Goal: Task Accomplishment & Management: Use online tool/utility

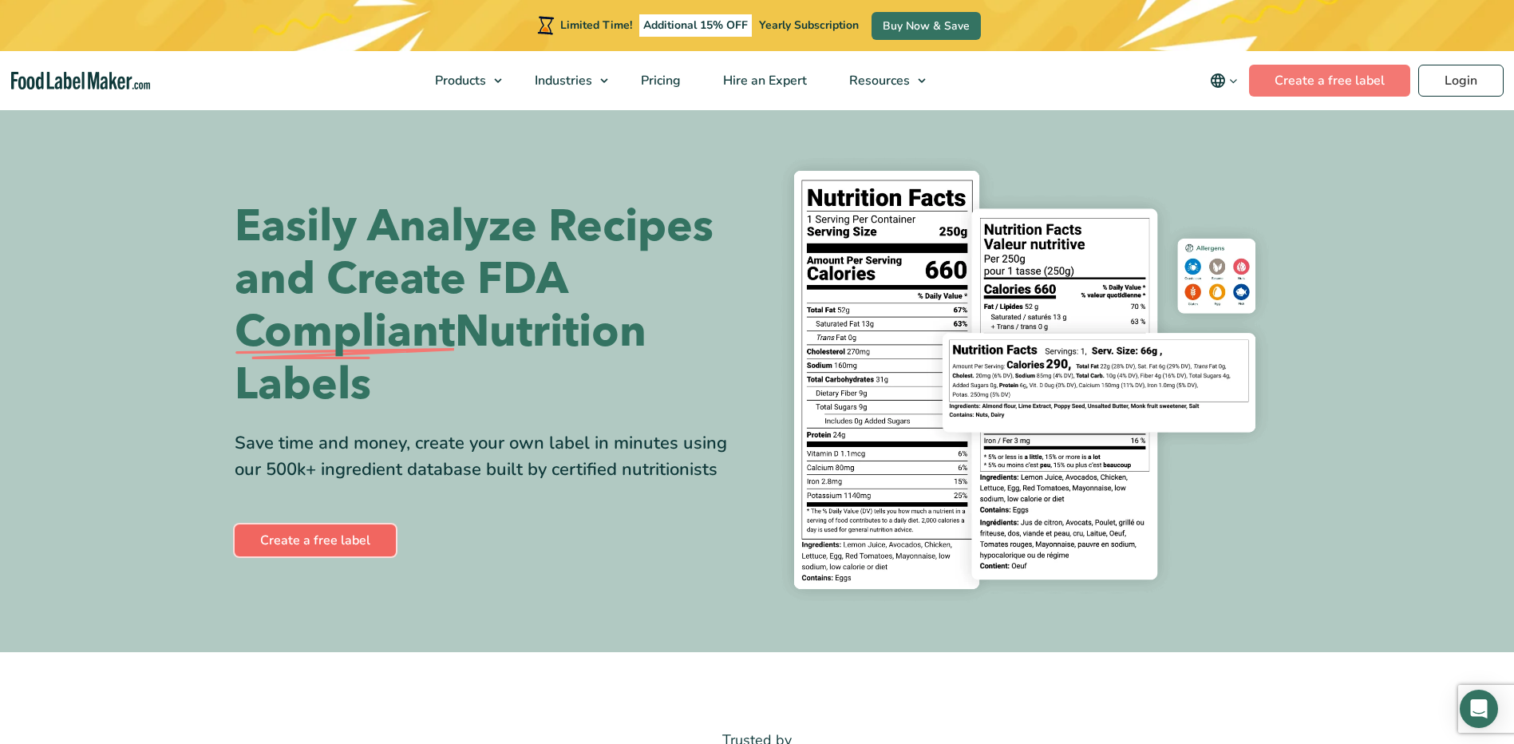
click at [333, 536] on link "Create a free label" at bounding box center [315, 540] width 161 height 32
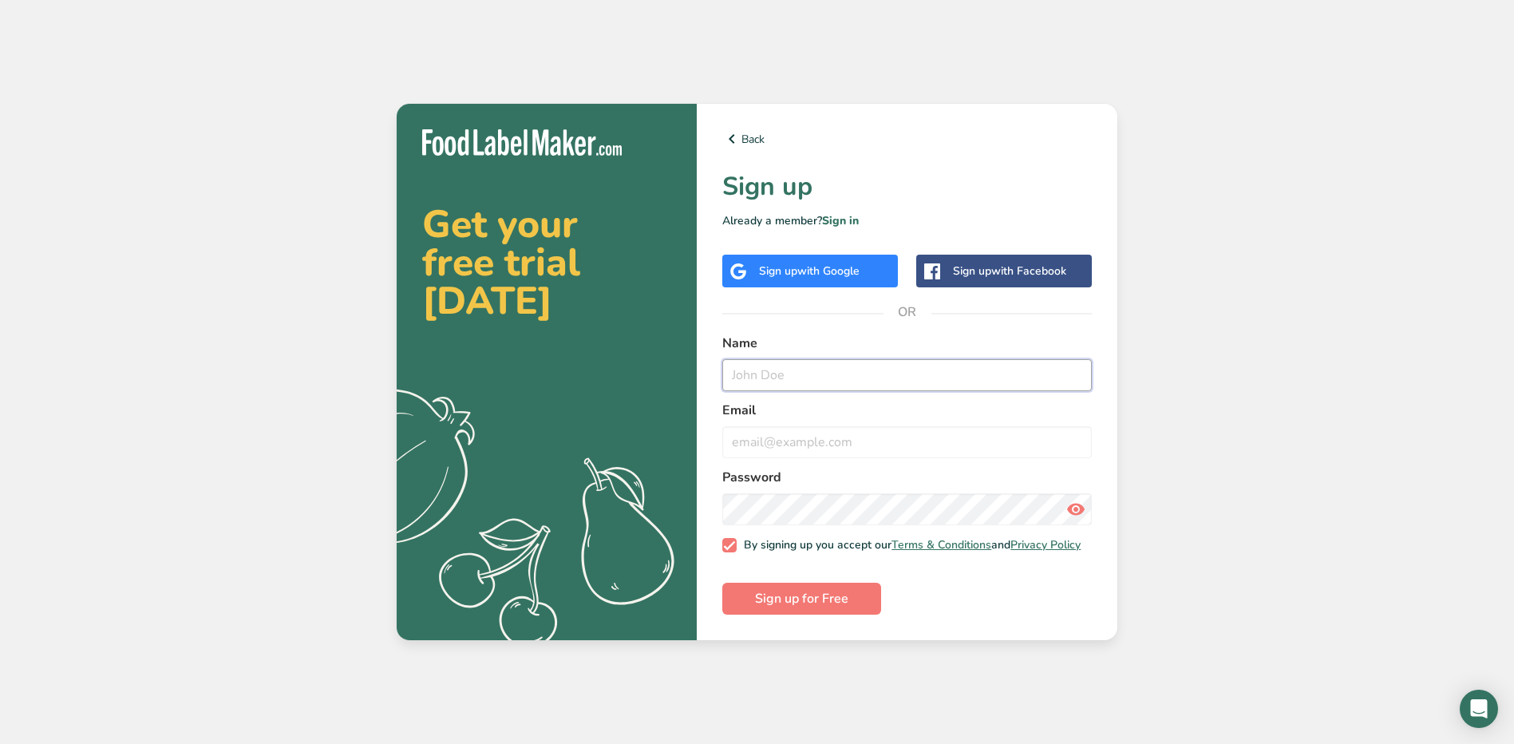
click at [801, 373] on input "text" at bounding box center [907, 375] width 370 height 32
type input "Lynette G"
type input "lynettelk@hotmail.com"
click at [821, 599] on span "Sign up for Free" at bounding box center [801, 598] width 93 height 19
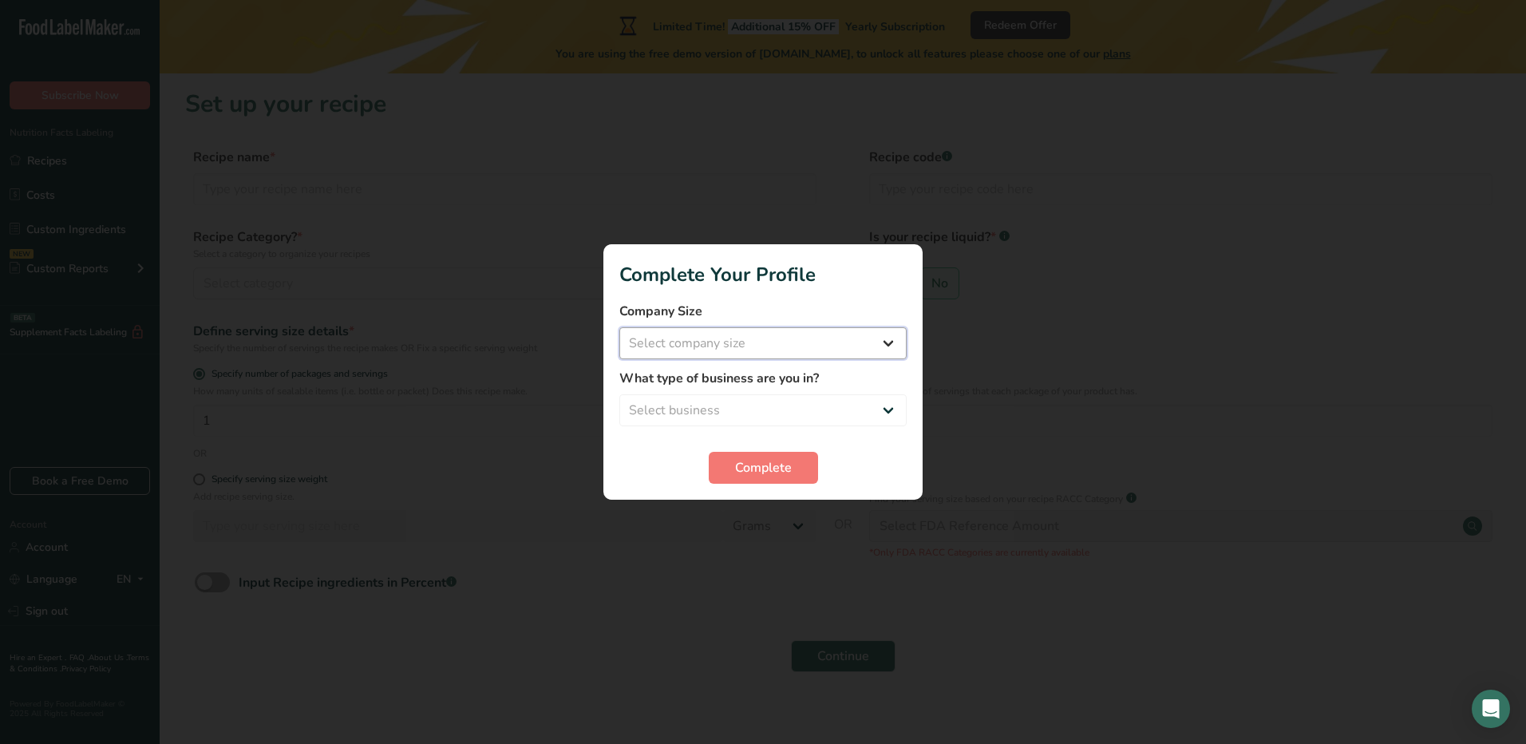
click at [770, 350] on select "Select company size Fewer than 10 Employees 10 to 50 Employees 51 to 500 Employ…" at bounding box center [762, 343] width 287 height 32
select select "1"
click at [619, 327] on select "Select company size Fewer than 10 Employees 10 to 50 Employees 51 to 500 Employ…" at bounding box center [762, 343] width 287 height 32
click at [745, 406] on select "Select business Packaged Food Manufacturer Restaurant & Cafe Bakery Meal Plans …" at bounding box center [762, 410] width 287 height 32
select select "8"
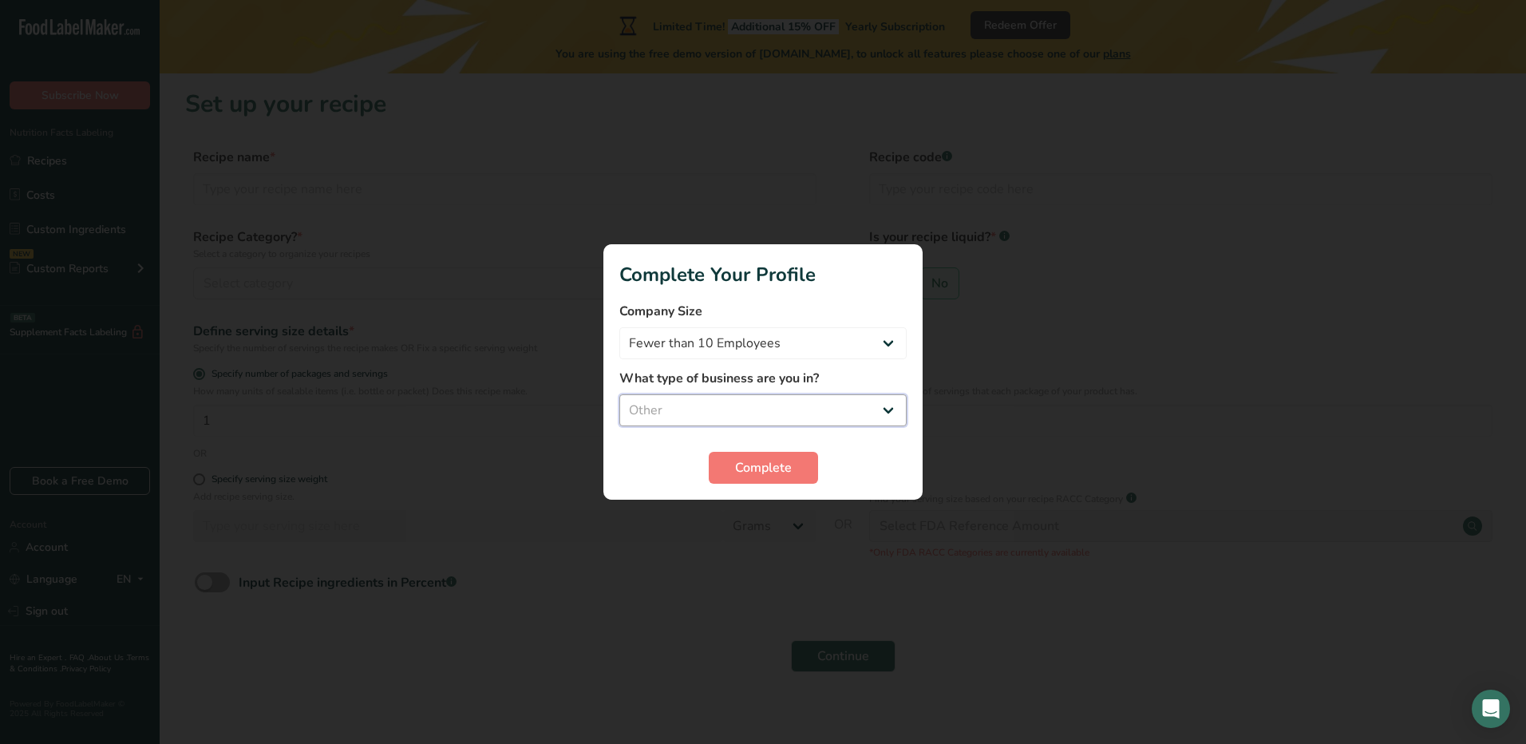
click at [619, 394] on select "Select business Packaged Food Manufacturer Restaurant & Cafe Bakery Meal Plans …" at bounding box center [762, 410] width 287 height 32
click at [764, 473] on span "Complete" at bounding box center [763, 467] width 57 height 19
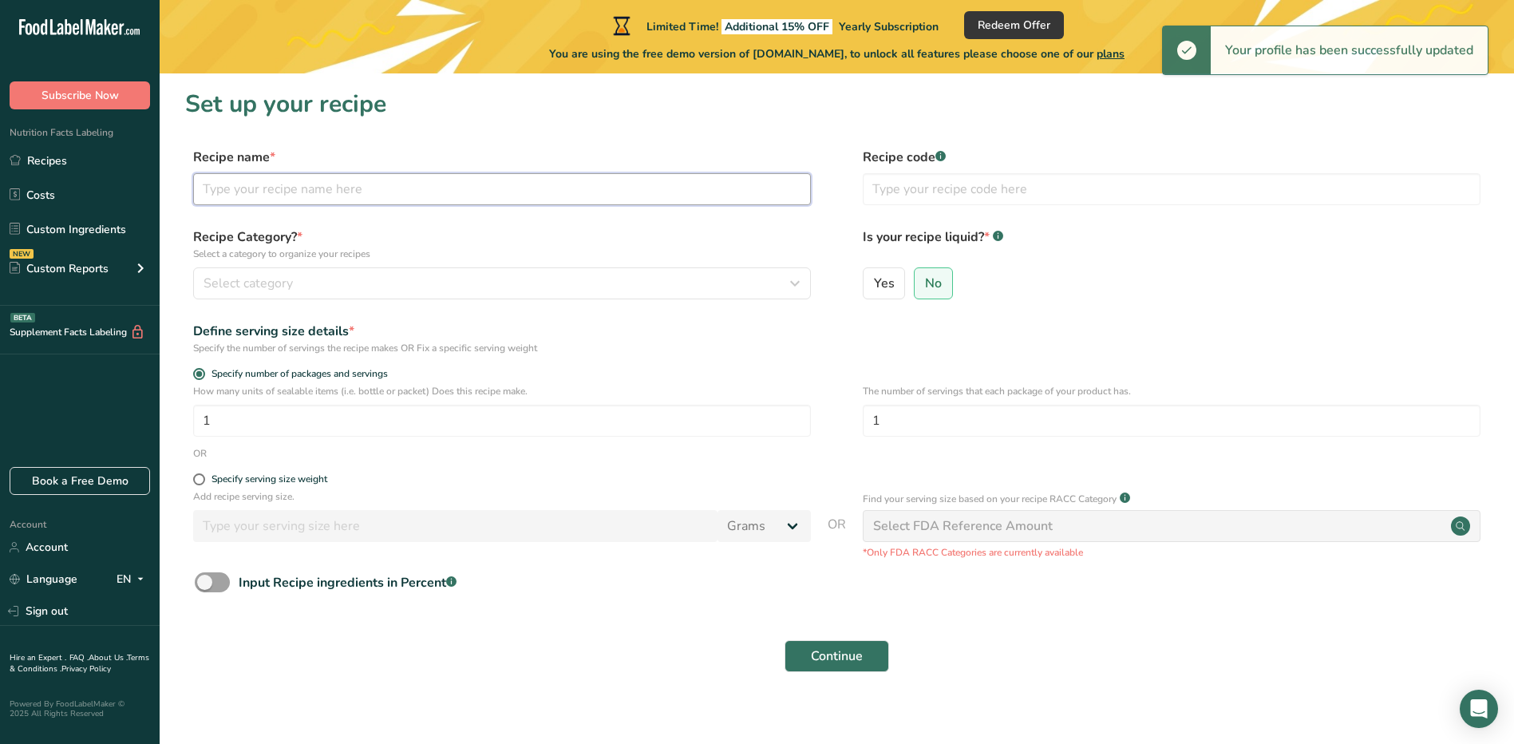
click at [338, 181] on input "text" at bounding box center [502, 189] width 618 height 32
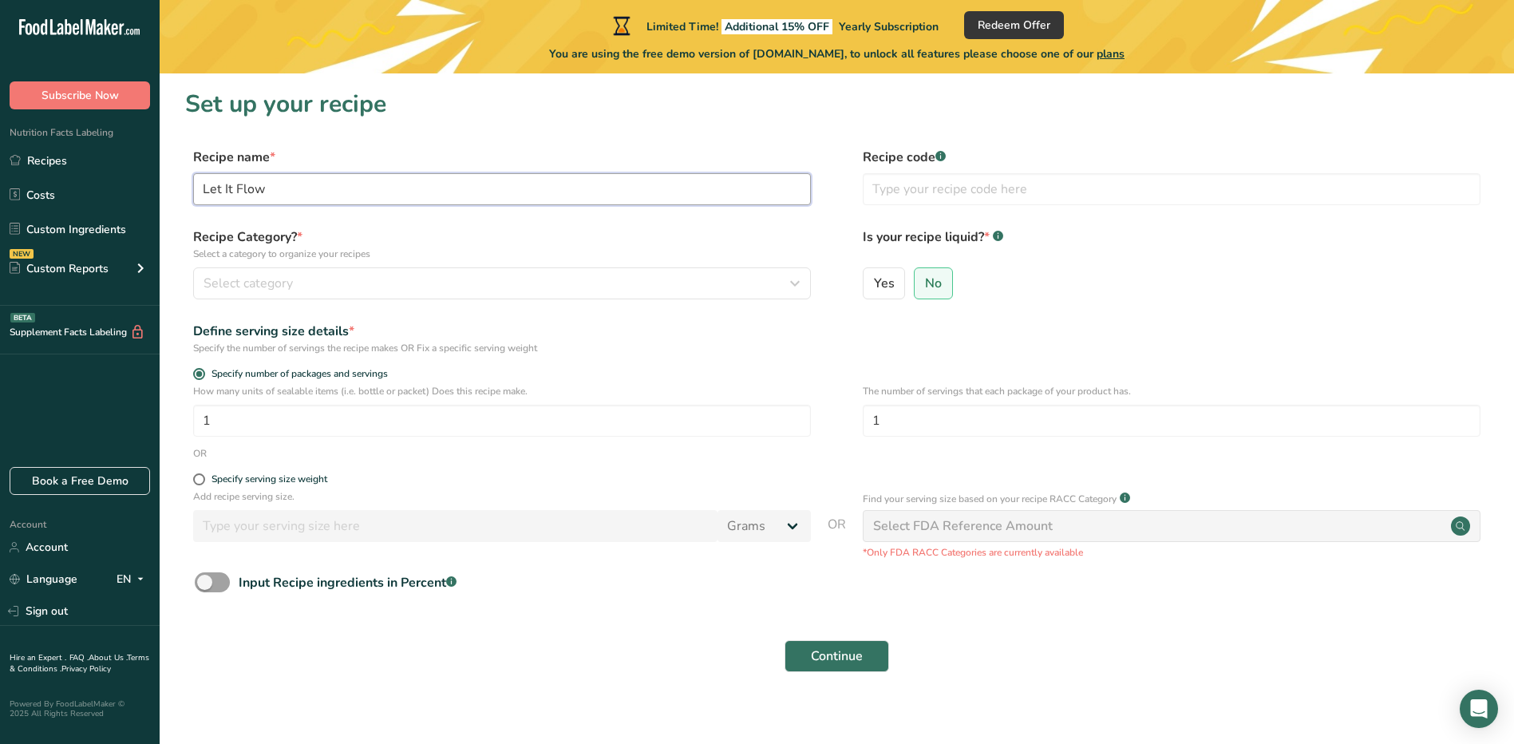
type input "Let It Flow"
click at [630, 282] on div "Select category" at bounding box center [498, 283] width 588 height 19
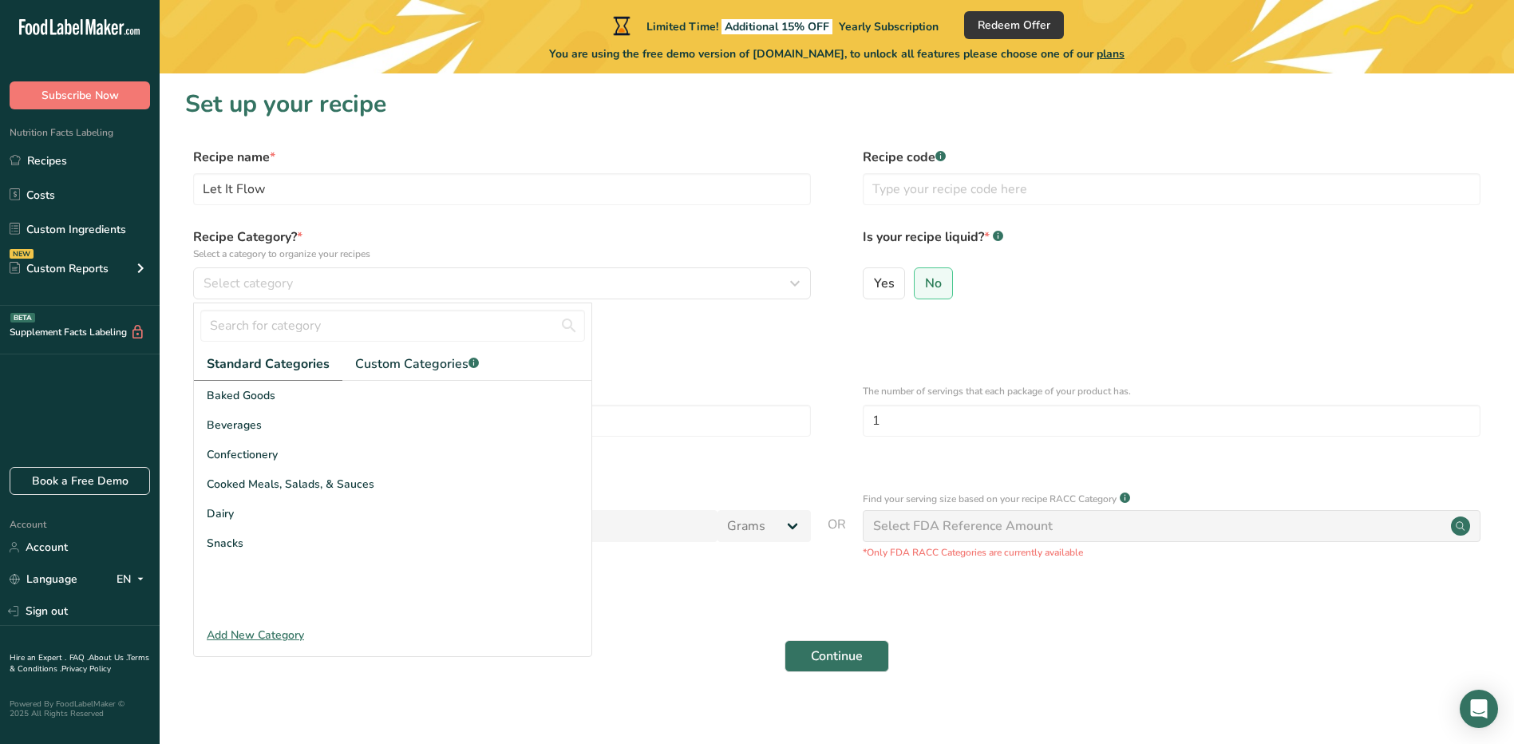
click at [276, 638] on div "Add New Category" at bounding box center [393, 635] width 398 height 17
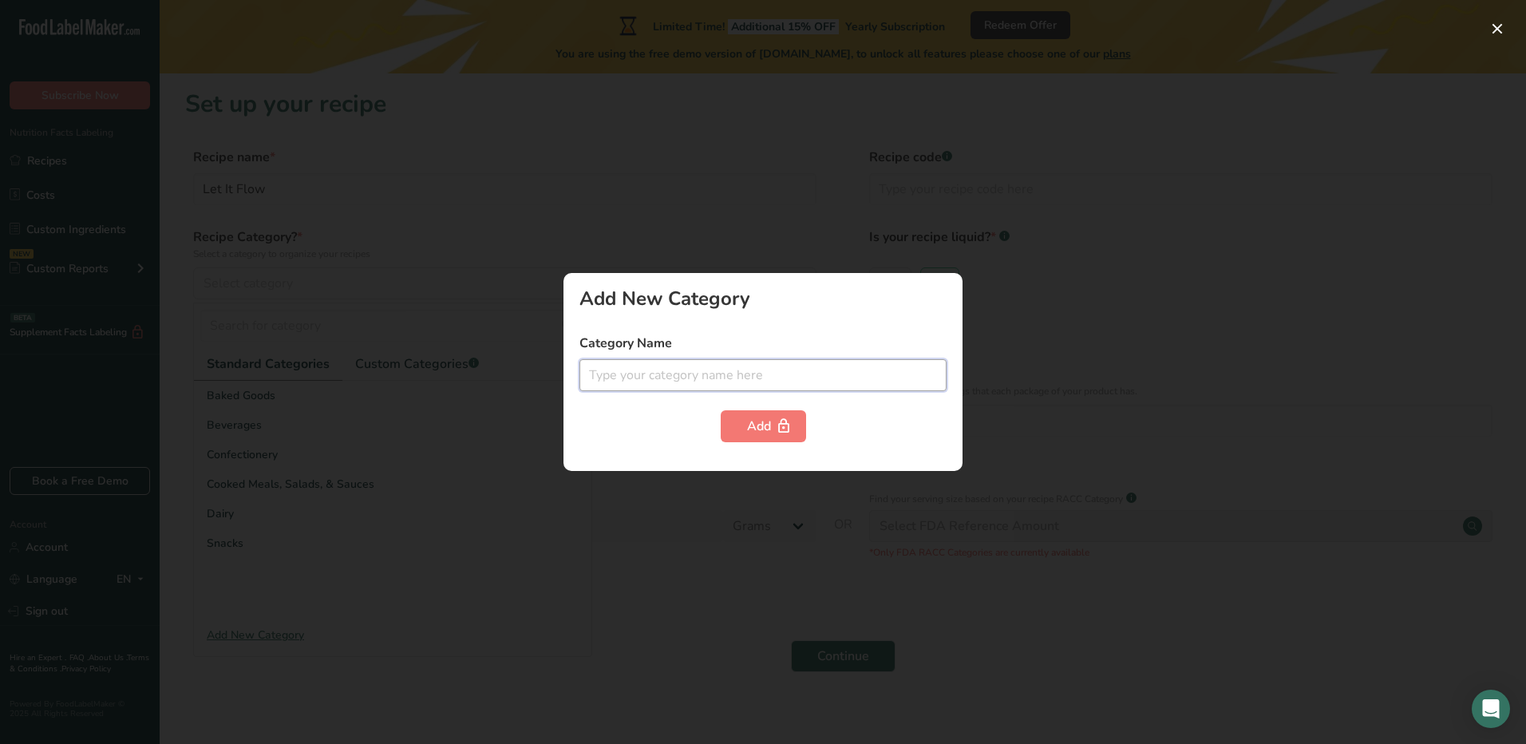
click at [675, 372] on input "text" at bounding box center [763, 375] width 367 height 32
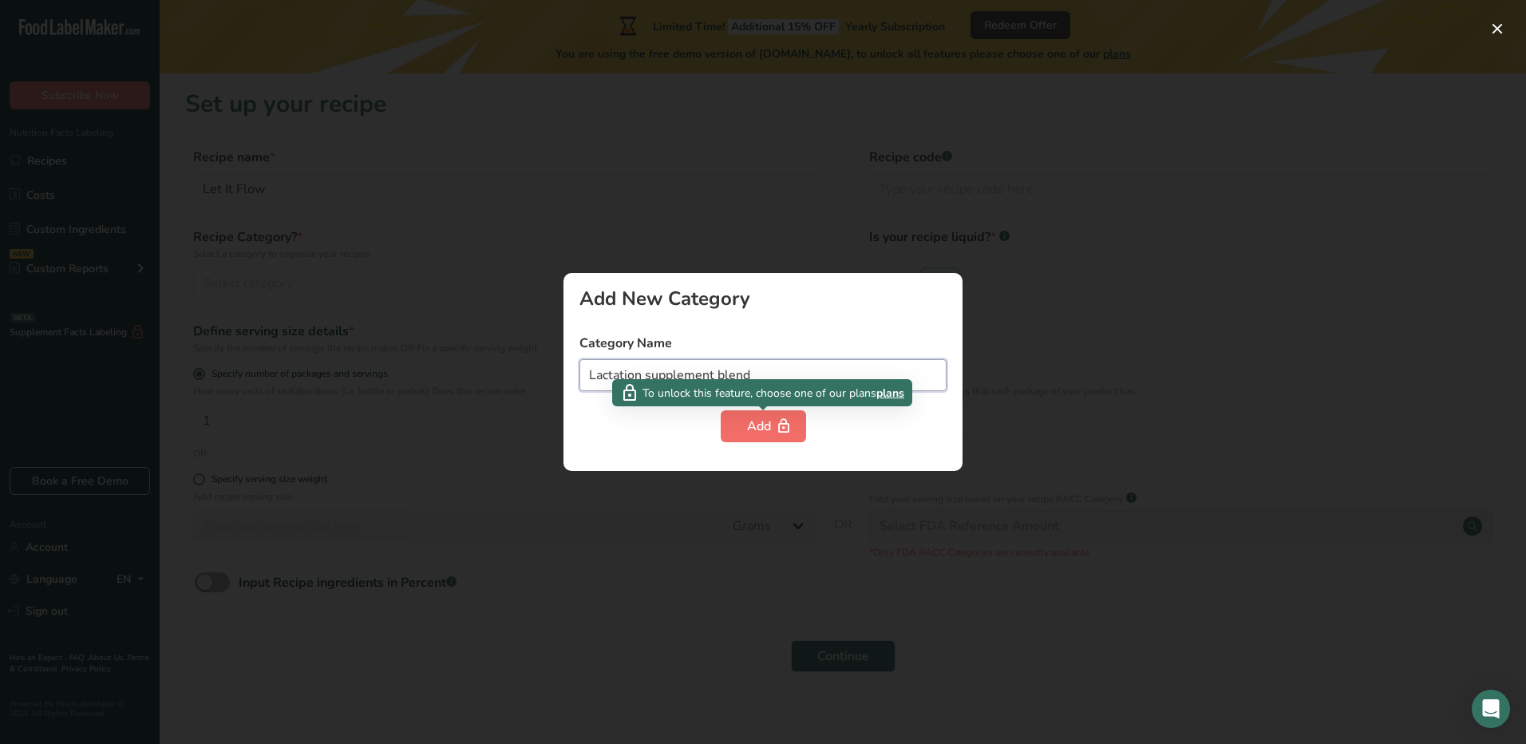
type input "Lactation supplement blend"
click at [742, 433] on button "Add" at bounding box center [763, 426] width 85 height 32
click at [886, 386] on span "plans" at bounding box center [890, 393] width 28 height 17
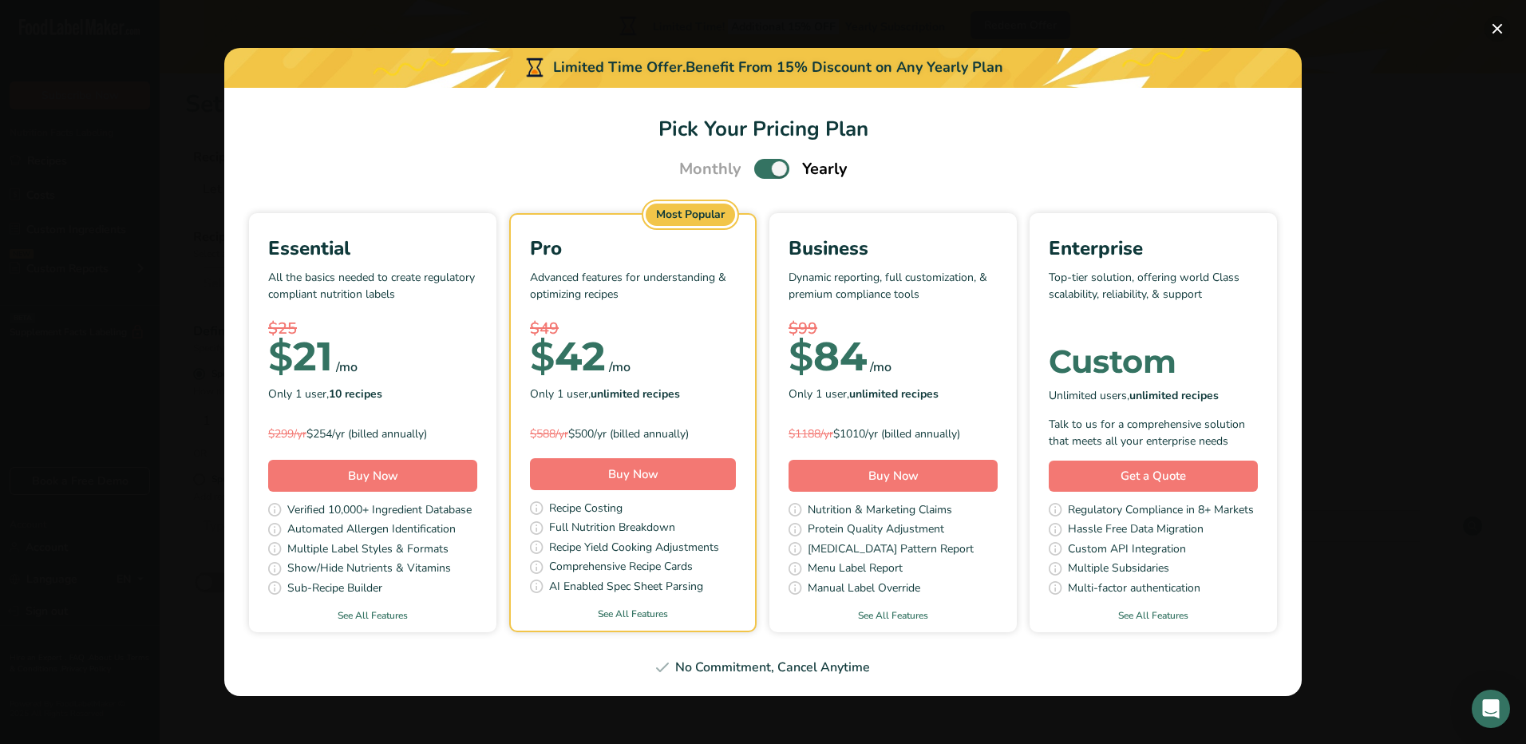
click at [1498, 26] on button "Pick Your Pricing Plan Modal" at bounding box center [1498, 29] width 26 height 26
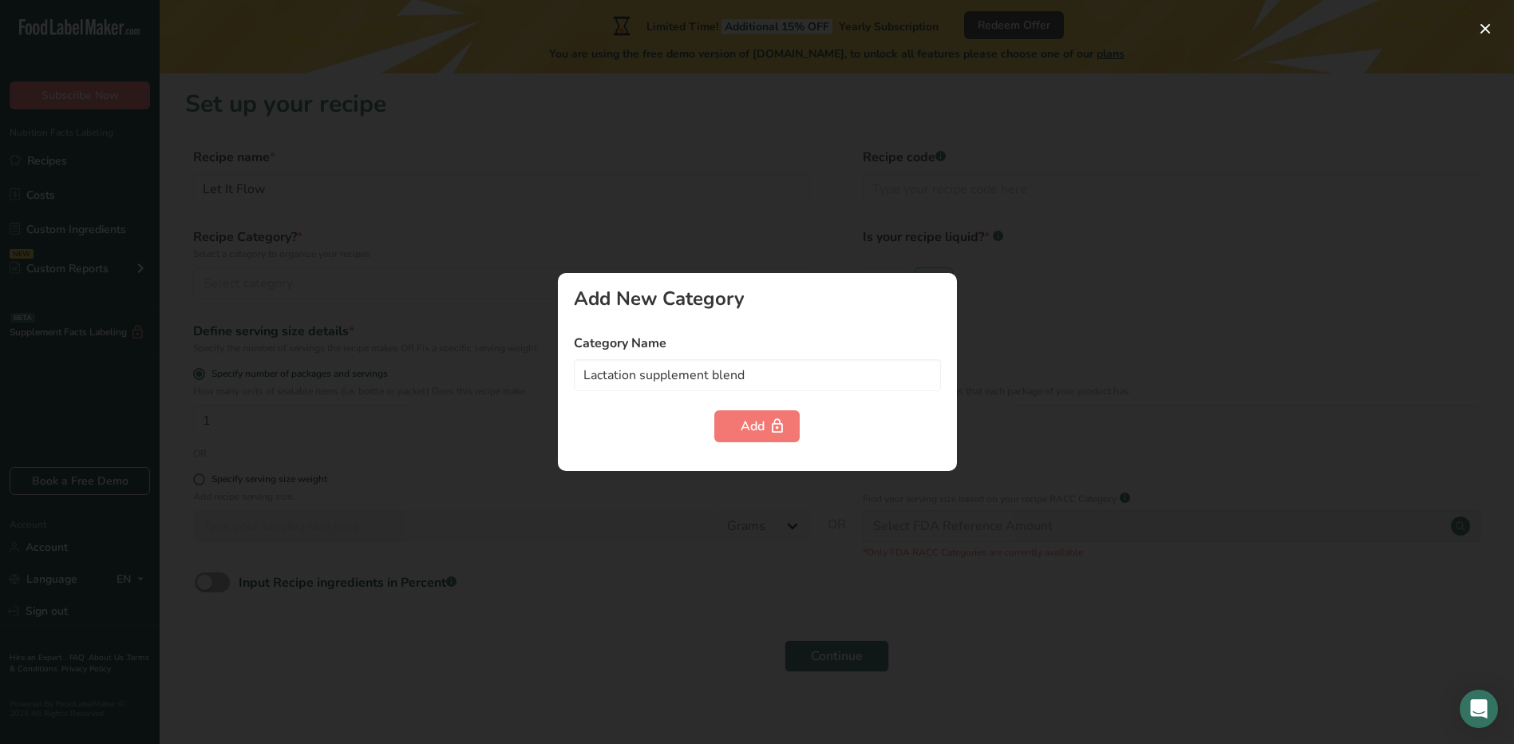
click at [406, 459] on div at bounding box center [757, 372] width 1514 height 744
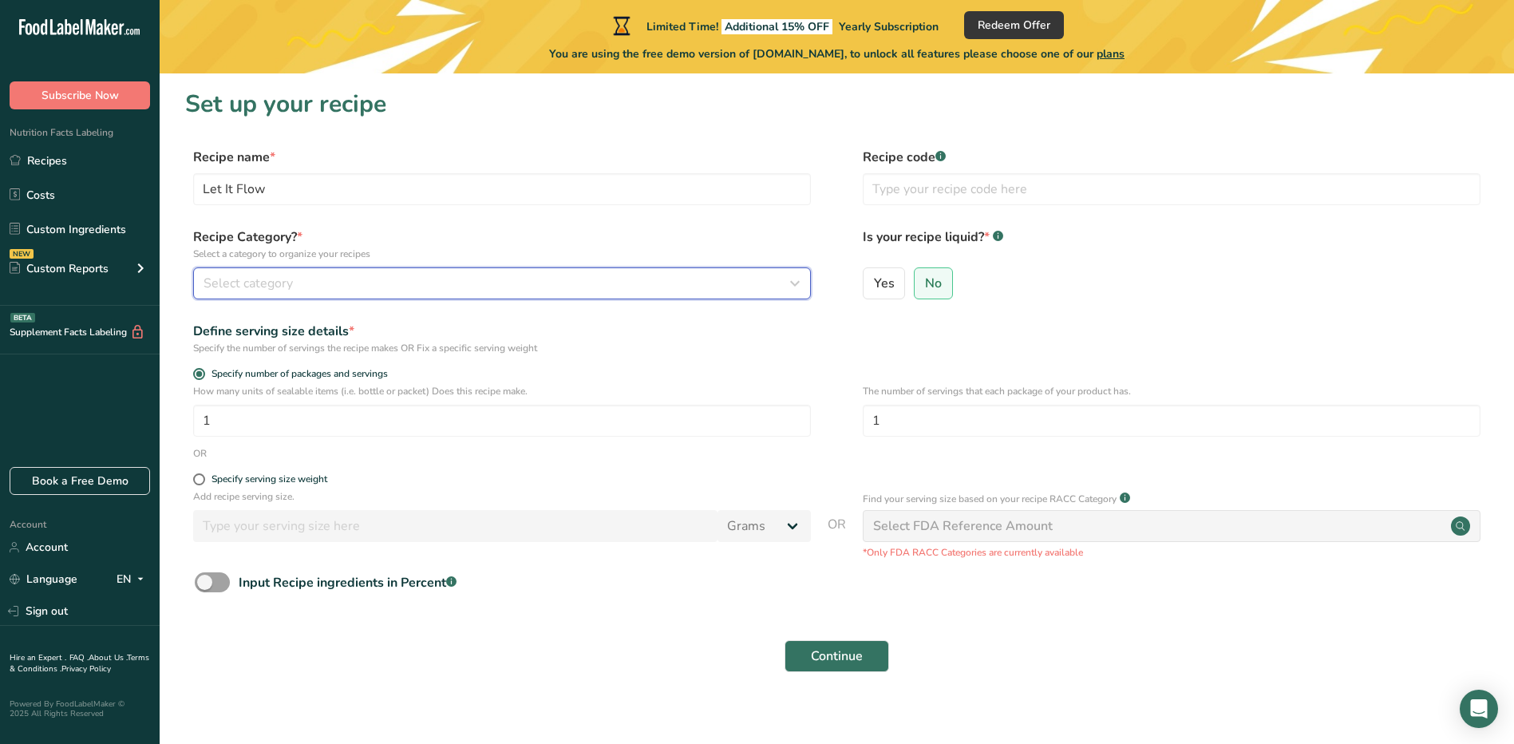
click at [287, 271] on button "Select category" at bounding box center [502, 283] width 618 height 32
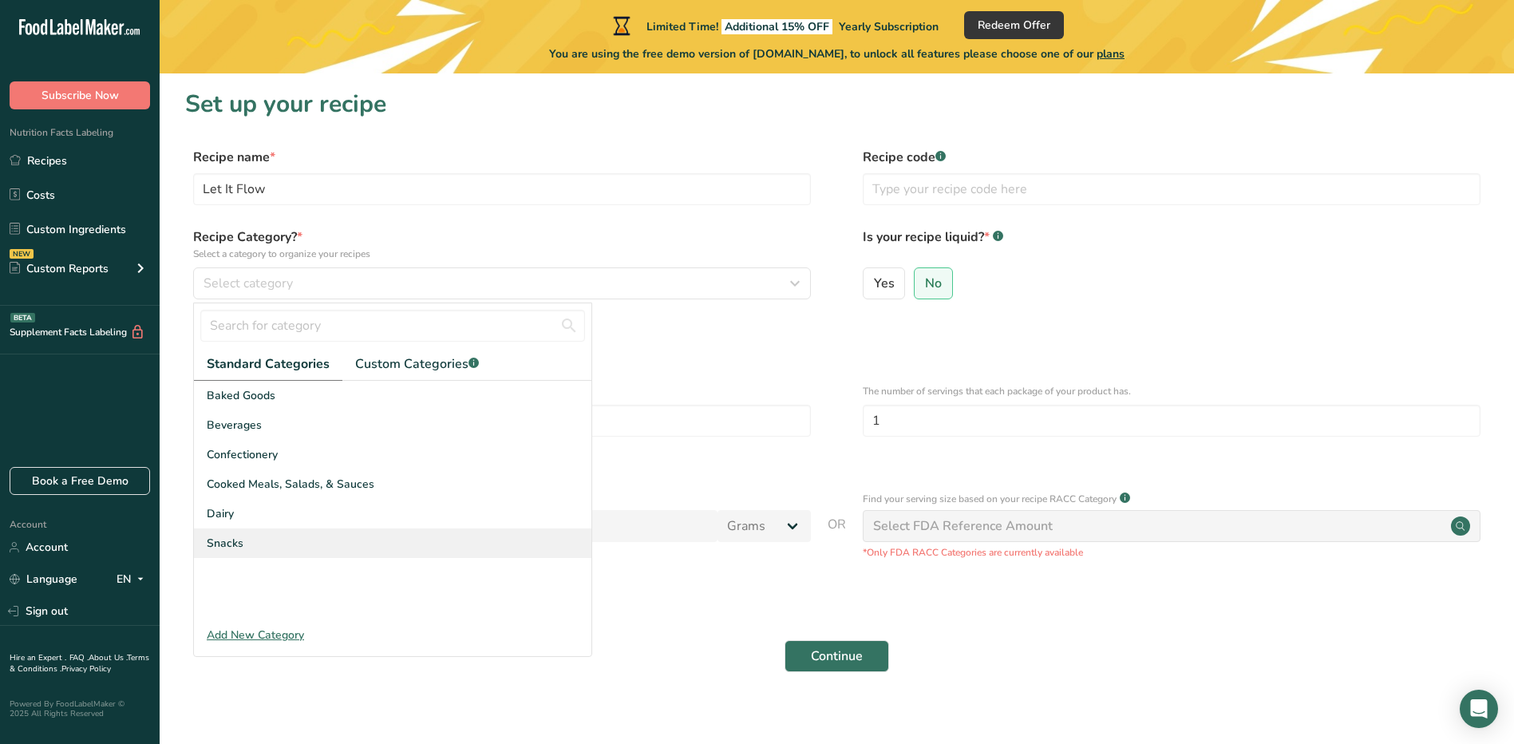
click at [262, 540] on div "Snacks" at bounding box center [393, 543] width 398 height 30
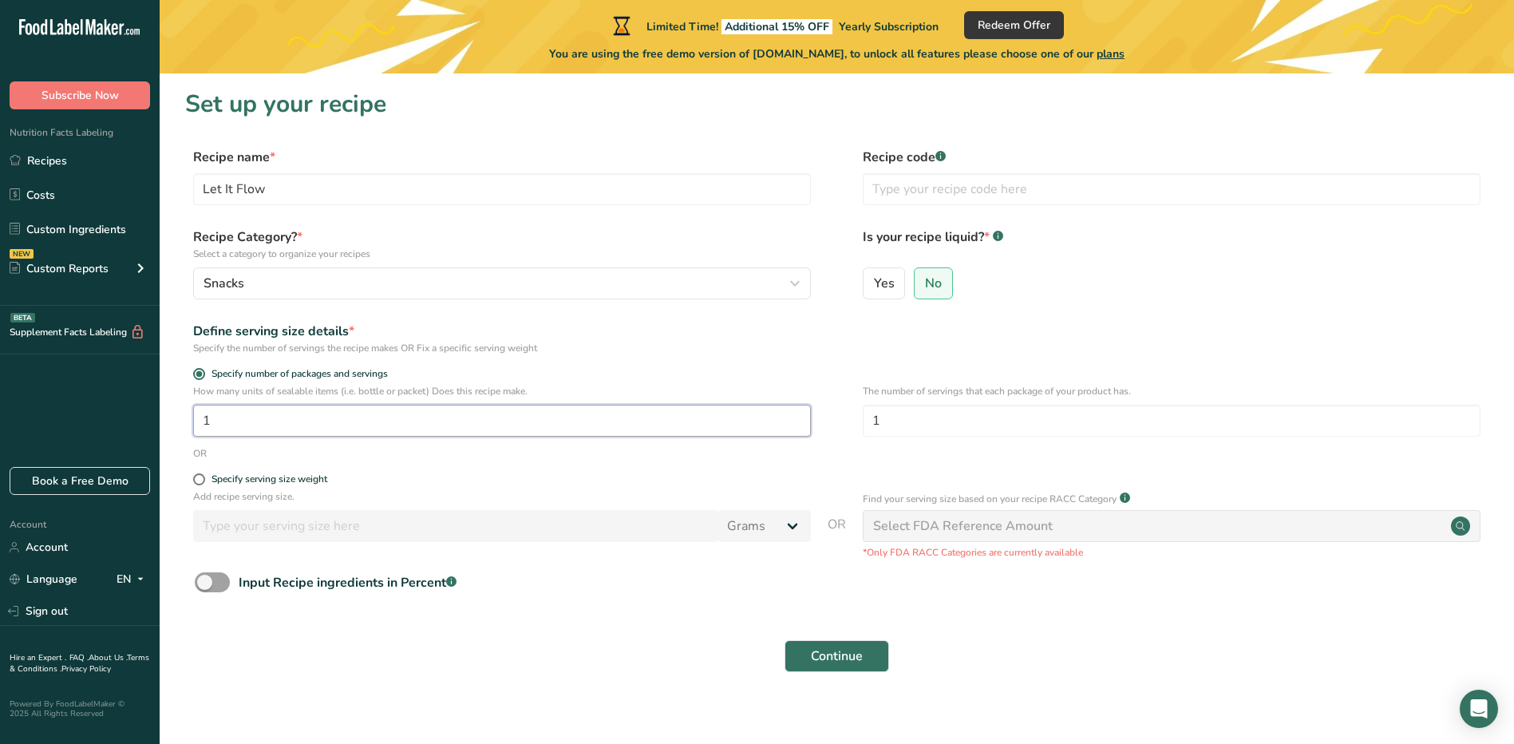
click at [303, 427] on input "1" at bounding box center [502, 421] width 618 height 32
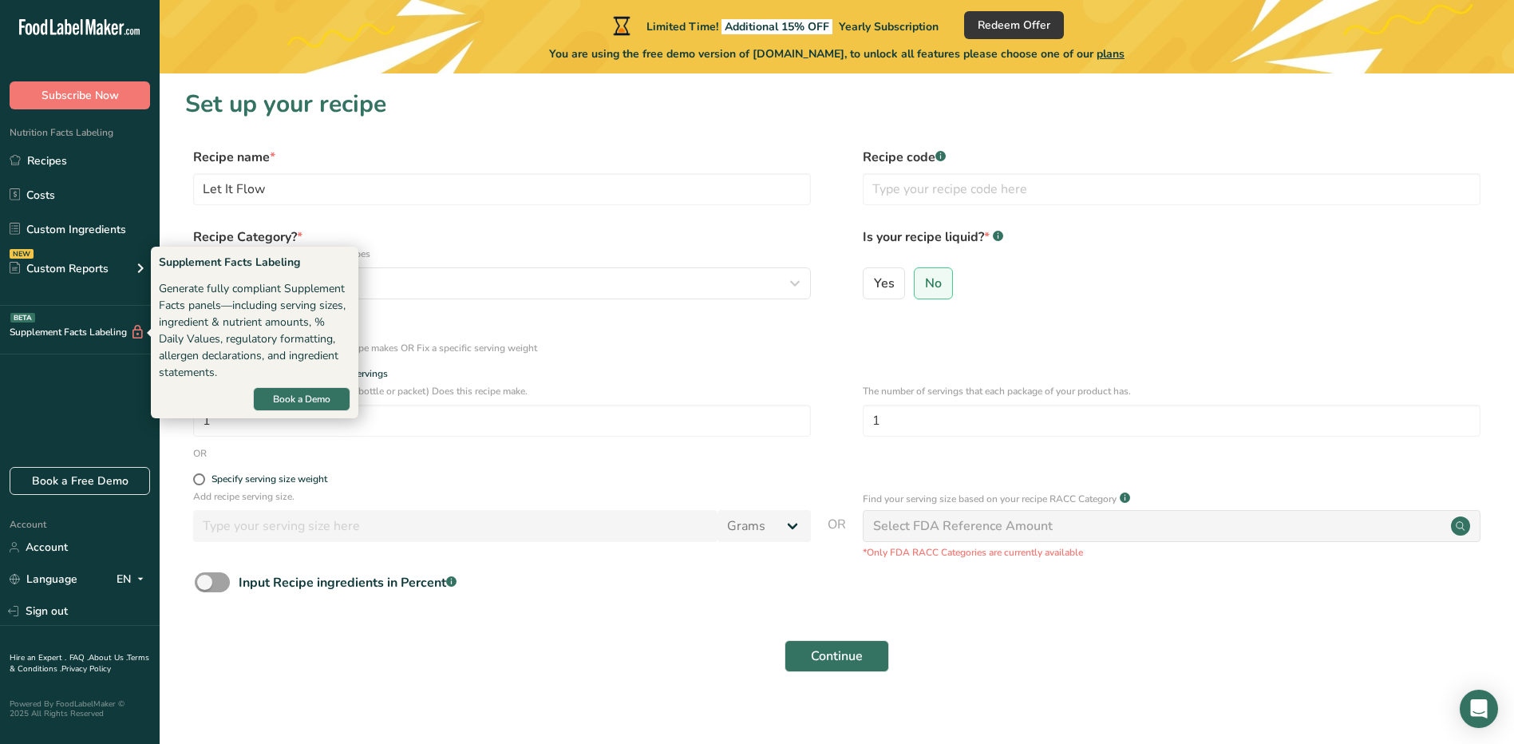
click at [93, 331] on div "Supplement Facts Labeling BETA" at bounding box center [72, 332] width 145 height 17
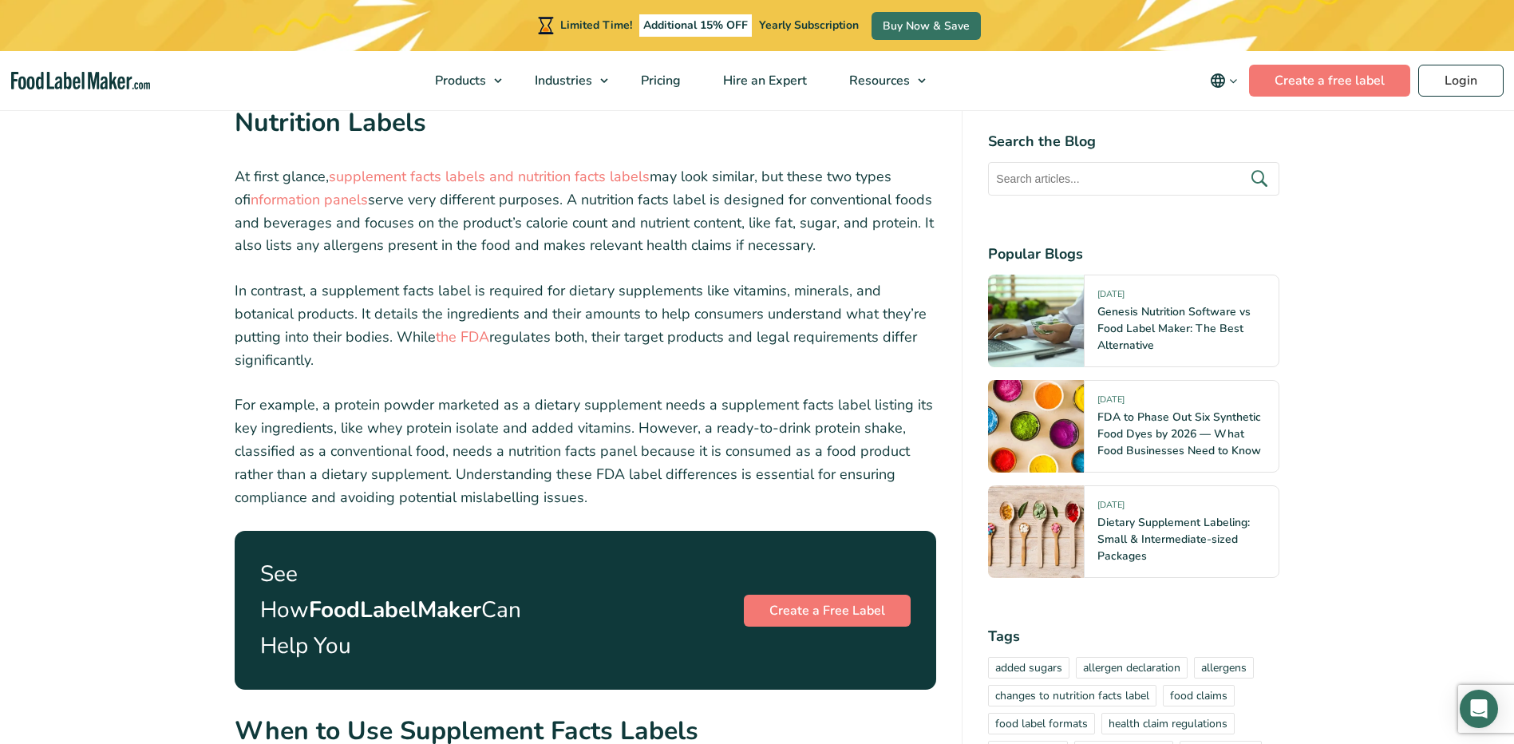
scroll to position [2075, 0]
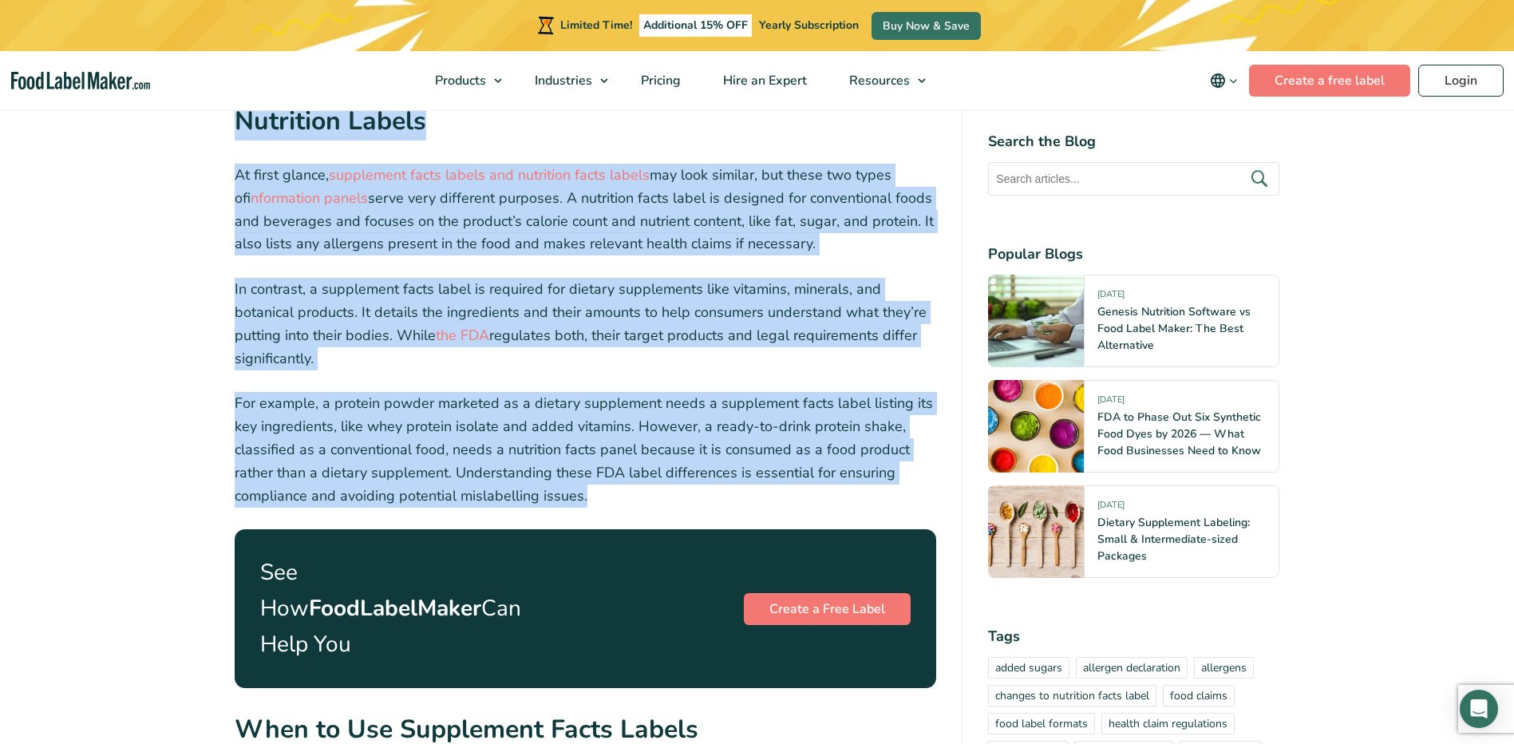
drag, startPoint x: 235, startPoint y: 125, endPoint x: 911, endPoint y: 471, distance: 759.4
copy div "Nutrition Labels At first glance, supplement facts labels and nutrition facts l…"
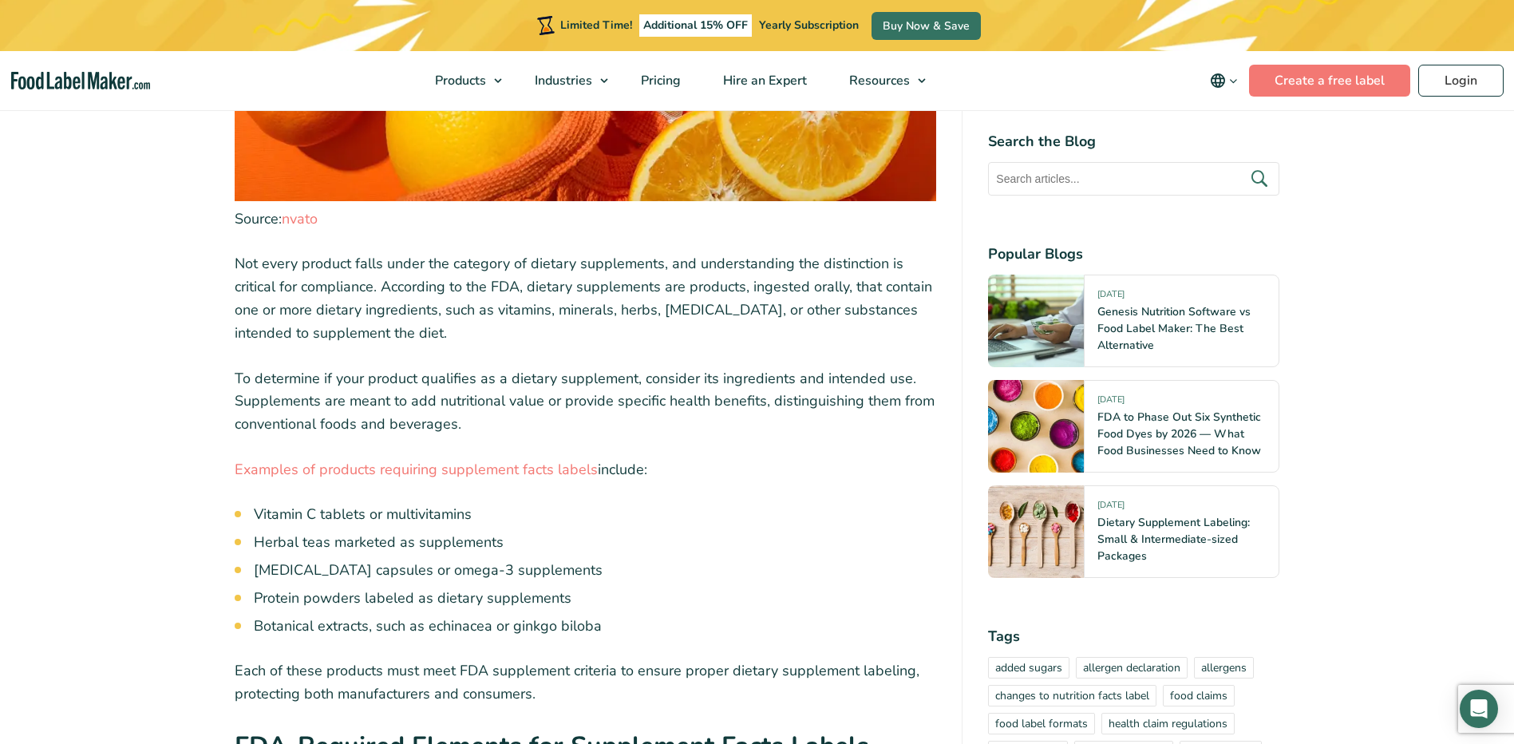
scroll to position [3113, 0]
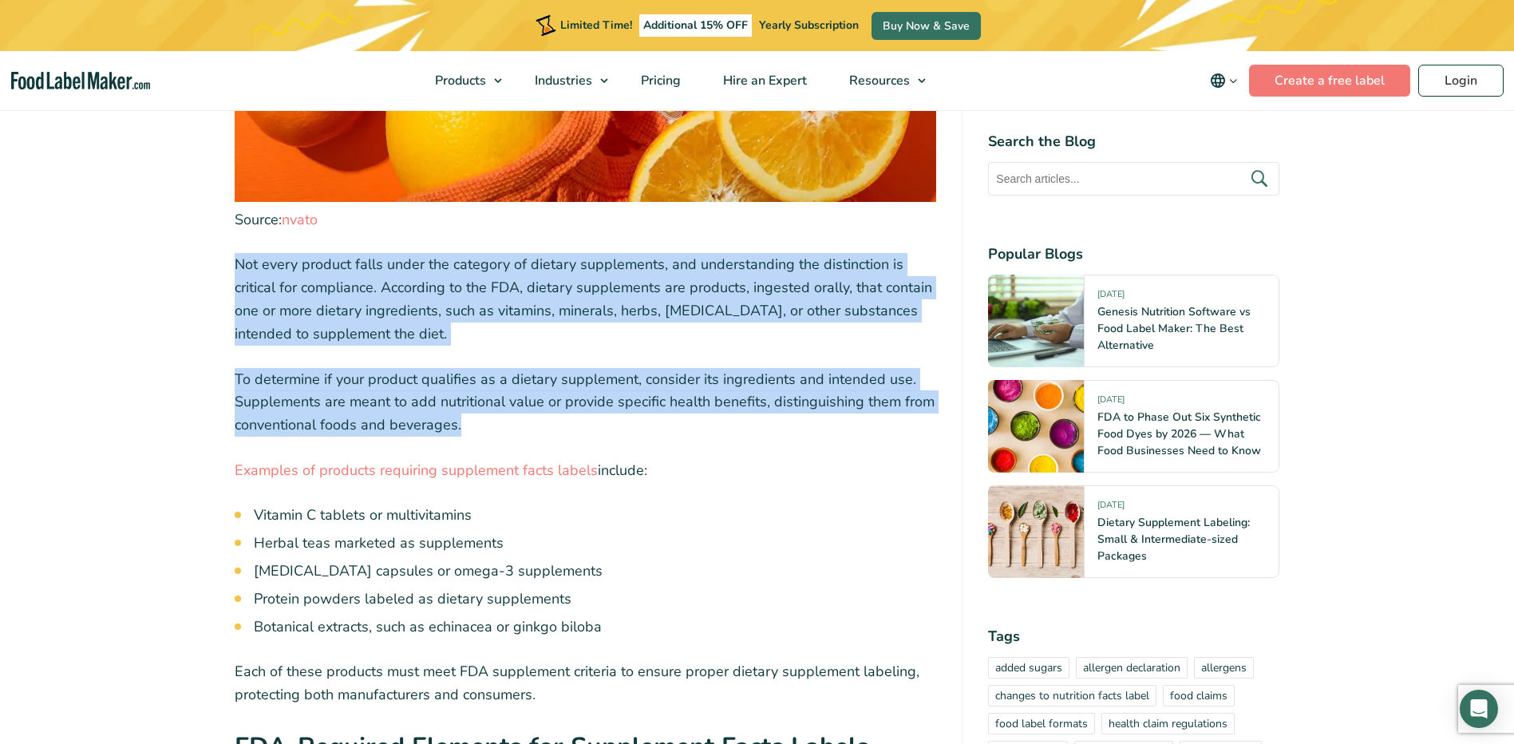
drag, startPoint x: 236, startPoint y: 207, endPoint x: 517, endPoint y: 374, distance: 327.2
copy div "Not every product falls under the category of dietary supplements, and understa…"
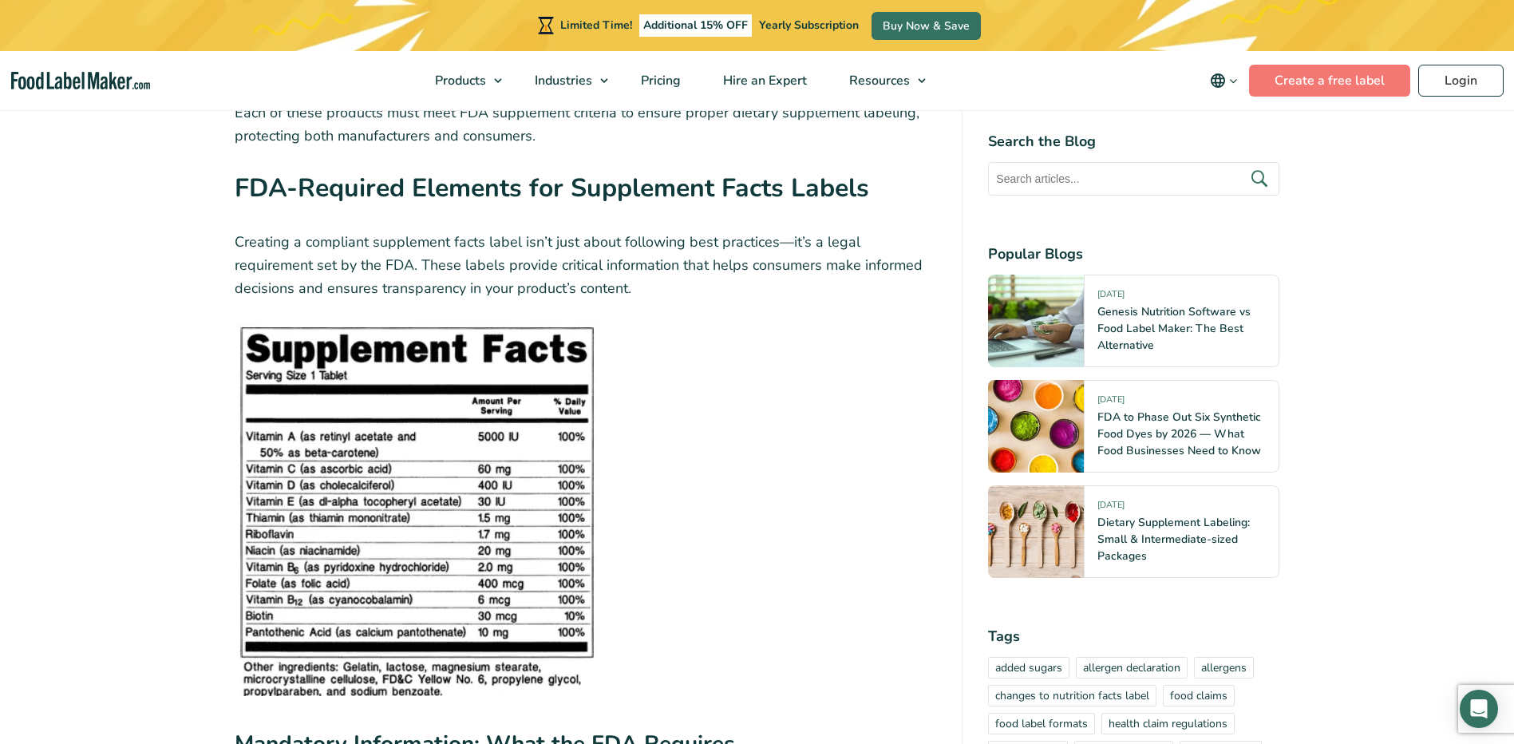
scroll to position [3592, 0]
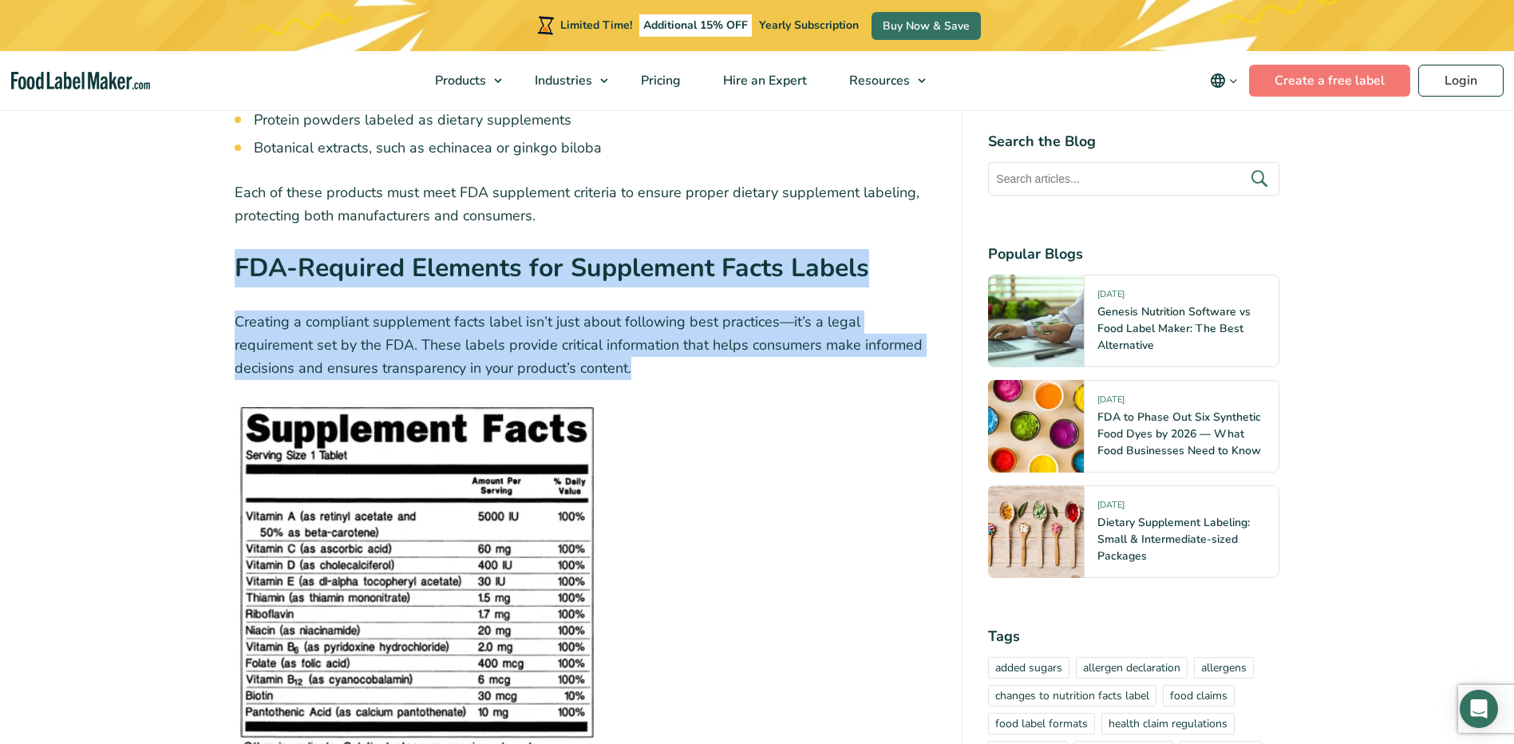
drag, startPoint x: 237, startPoint y: 211, endPoint x: 560, endPoint y: 305, distance: 336.0
copy div "FDA-Required Elements for Supplement Facts Labels Creating a compliant suppleme…"
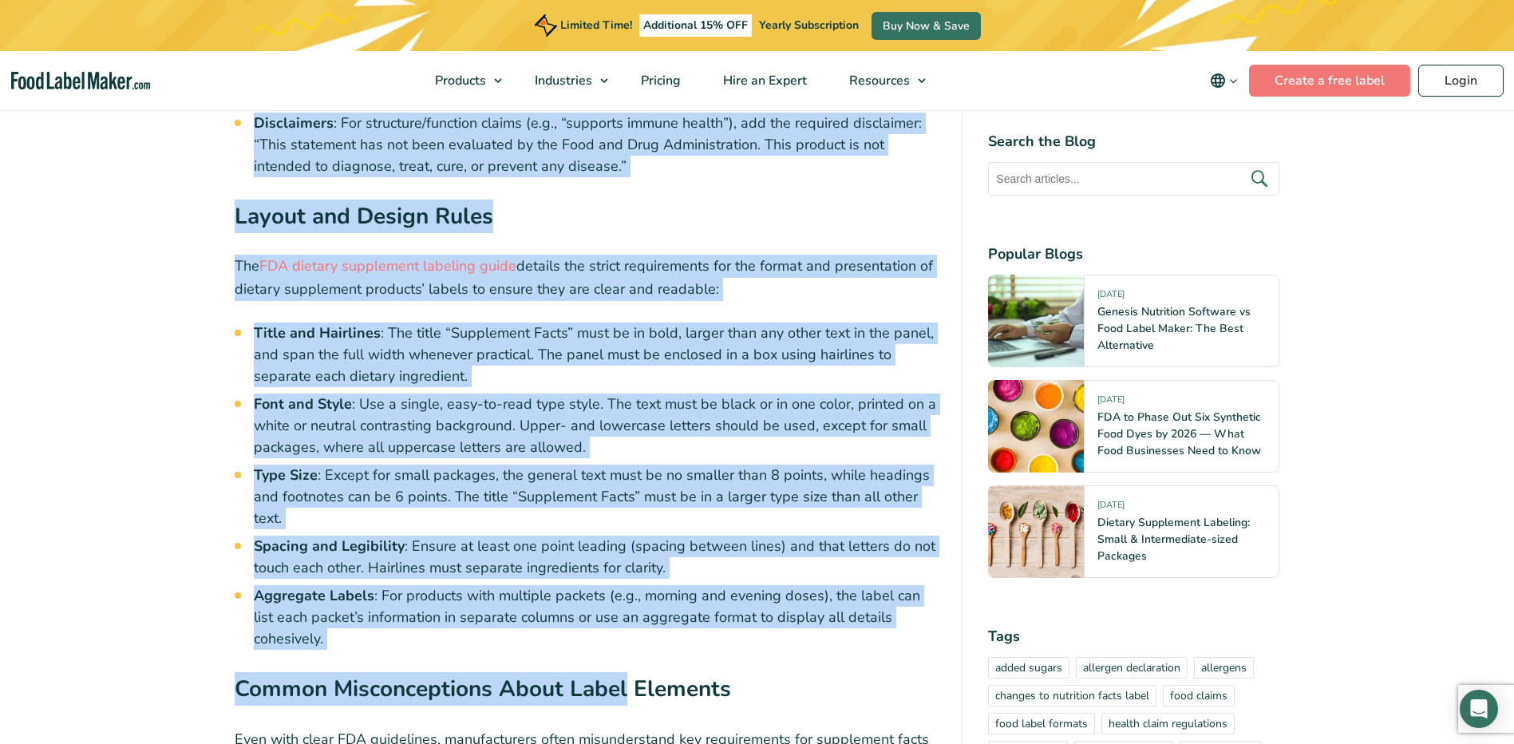
scroll to position [4630, 0]
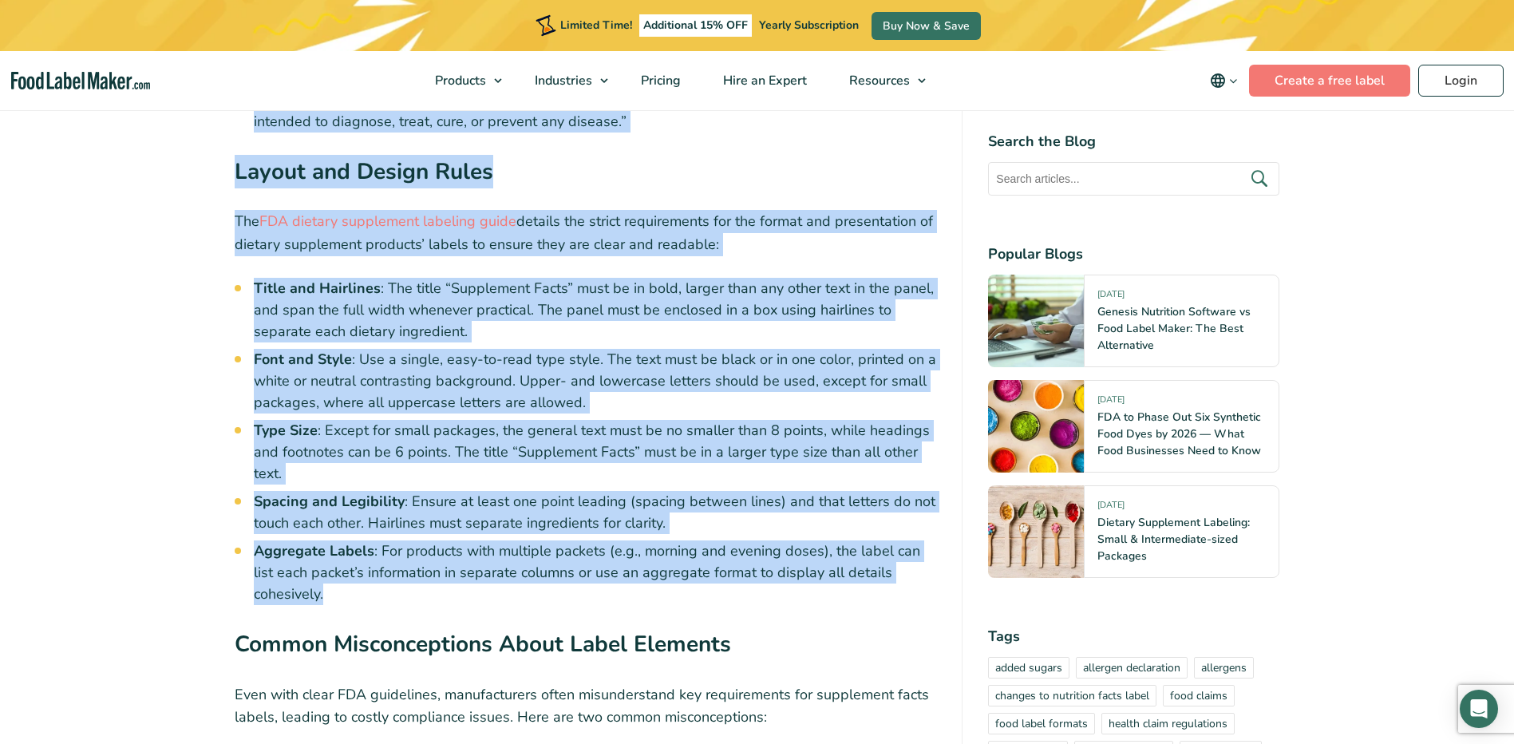
drag, startPoint x: 236, startPoint y: 200, endPoint x: 933, endPoint y: 517, distance: 765.6
click at [933, 517] on div "Table of Contents Toggle Complete Guide to Supplement Facts Labels: FDA Require…" at bounding box center [586, 301] width 702 height 8578
copy div "Mandatory Information: What the FDA Requires A compliant supplement facts label…"
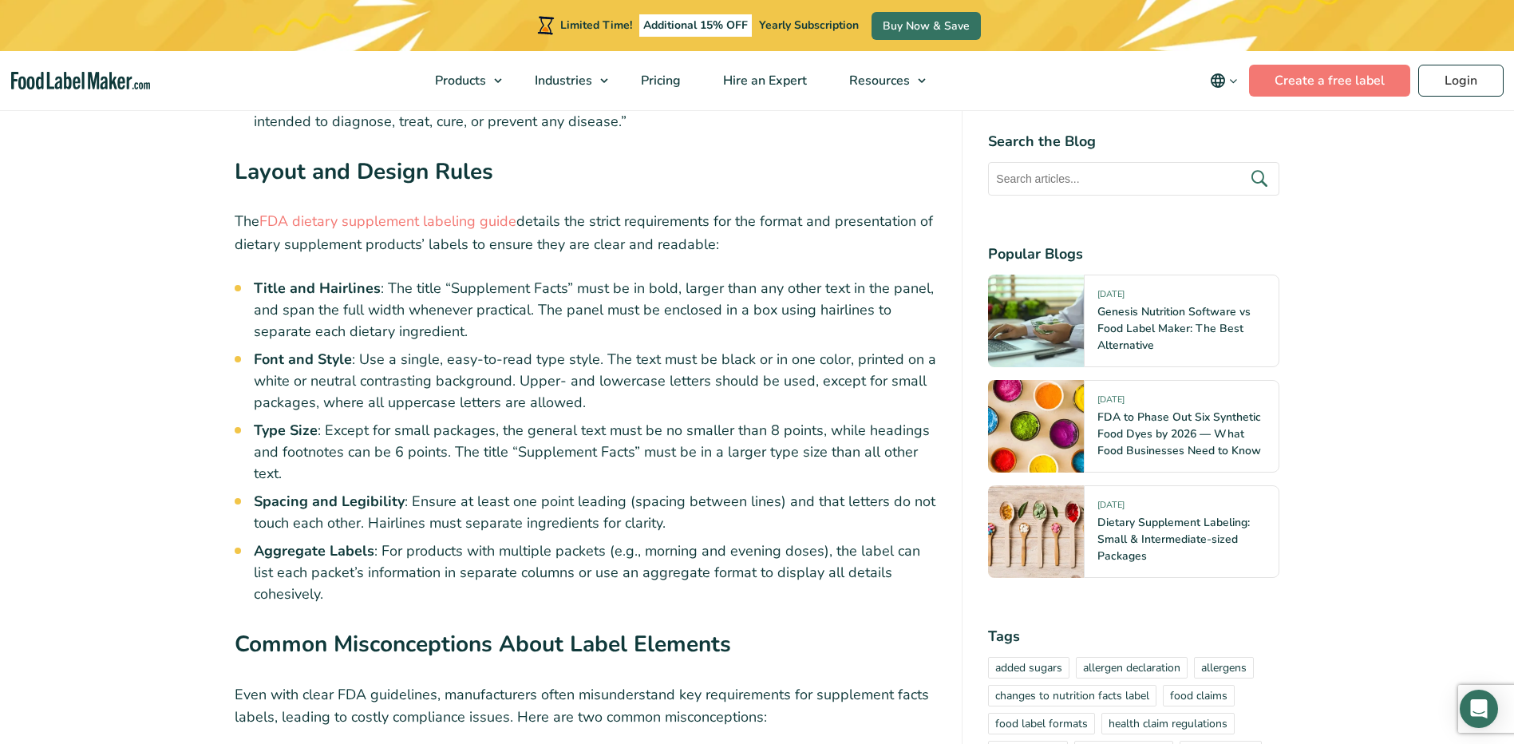
click at [449, 629] on strong "Common Misconceptions About Label Elements" at bounding box center [483, 644] width 497 height 30
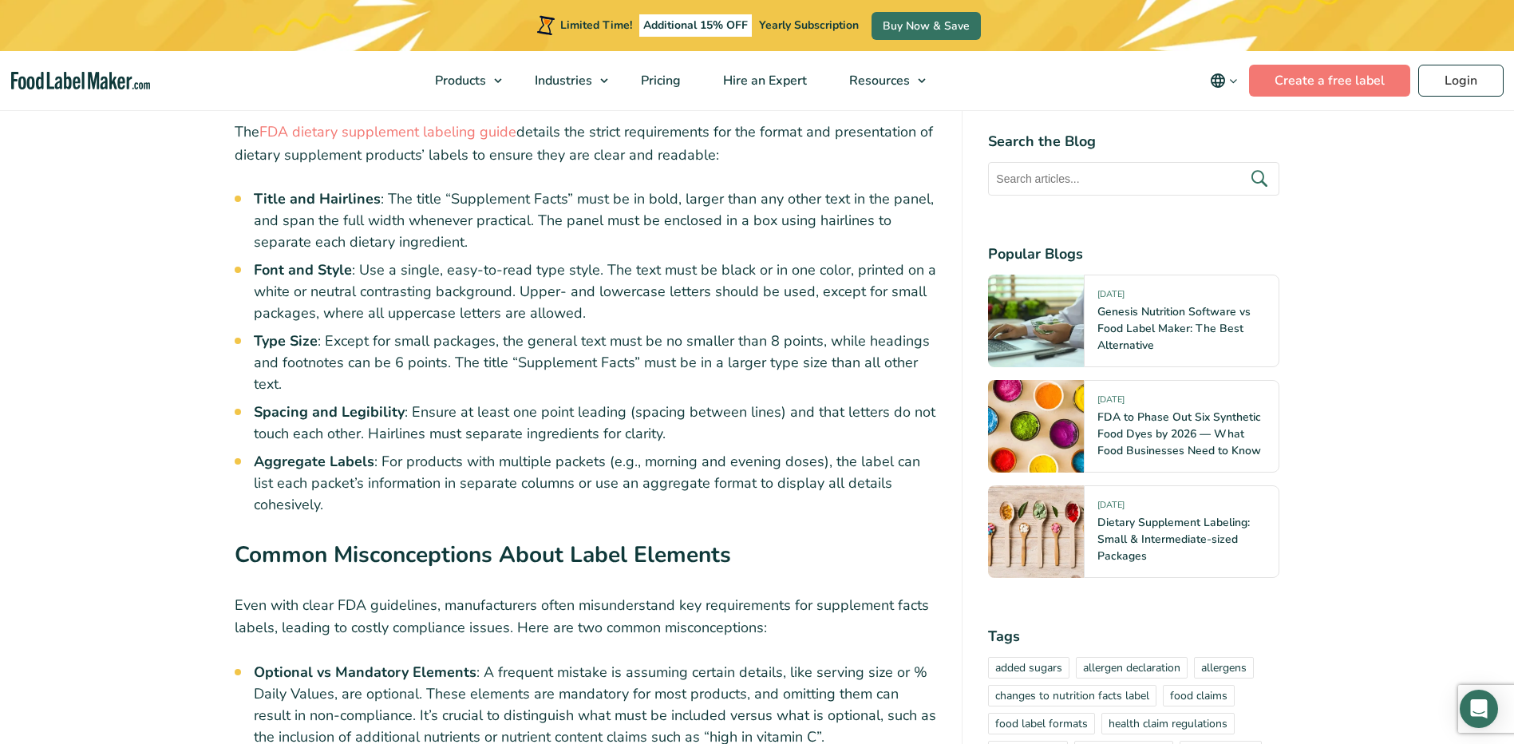
scroll to position [4869, 0]
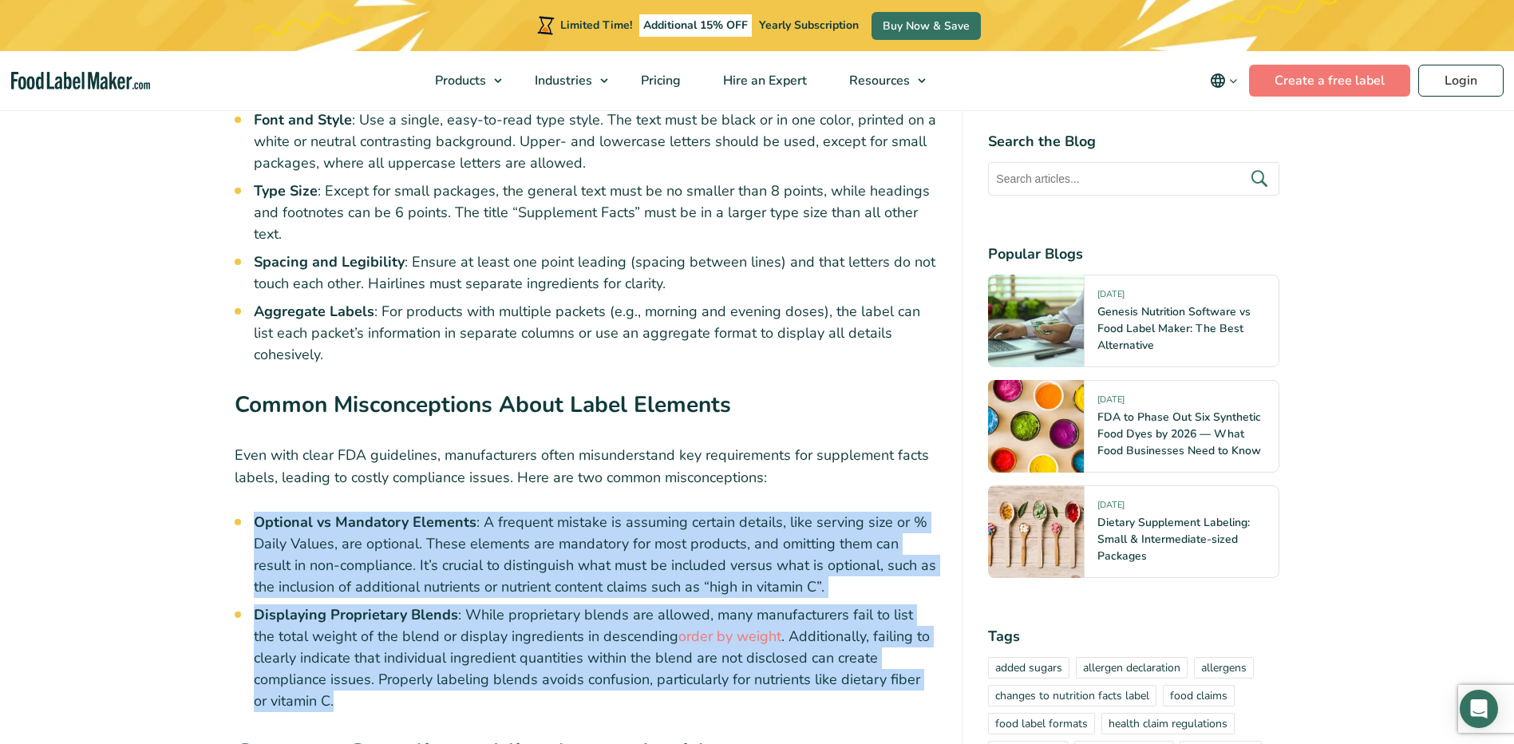
drag, startPoint x: 255, startPoint y: 439, endPoint x: 883, endPoint y: 626, distance: 655.4
click at [883, 626] on ul "Optional vs Mandatory Elements : A frequent mistake is assuming certain details…" at bounding box center [595, 612] width 683 height 200
copy ul "Optional vs Mandatory Elements : A frequent mistake is assuming certain details…"
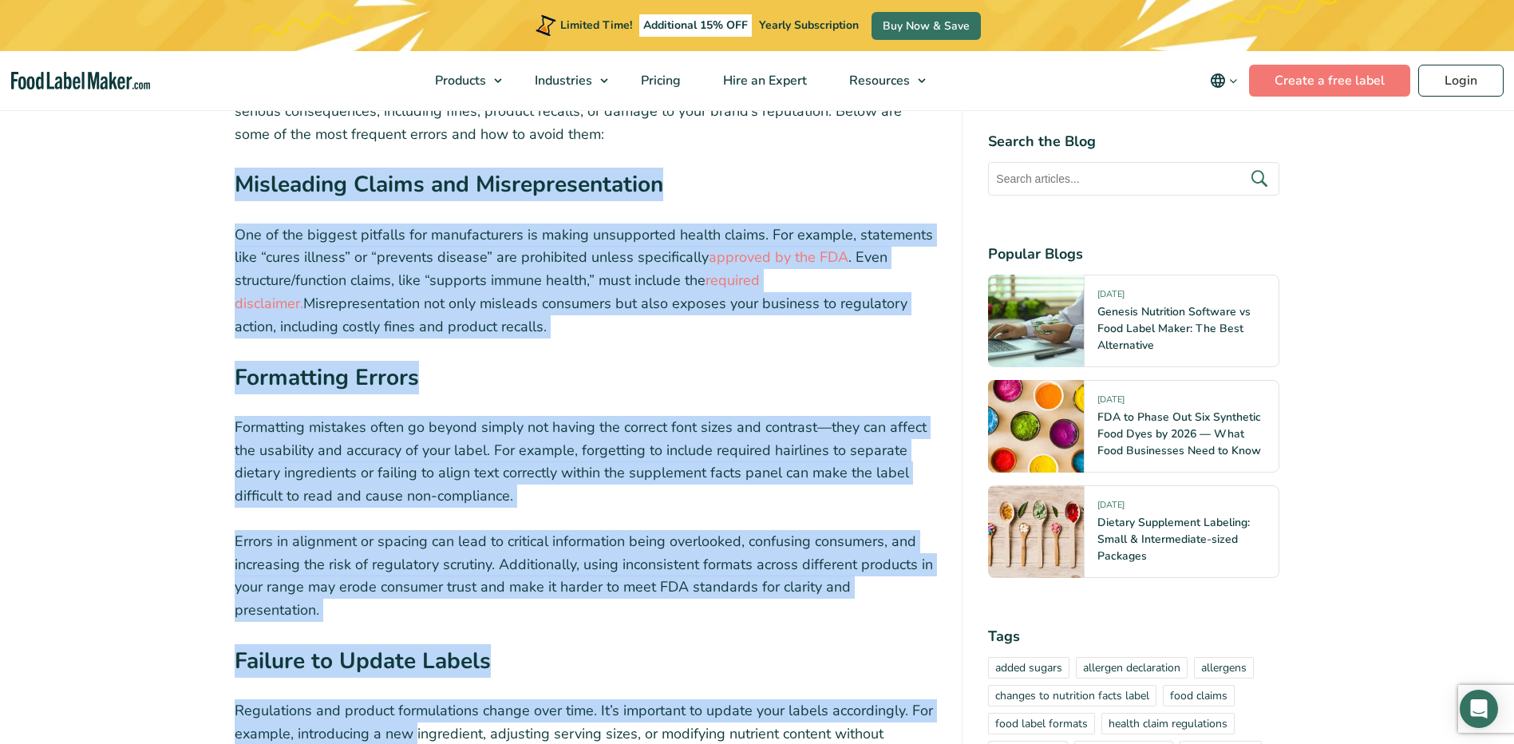
scroll to position [5748, 0]
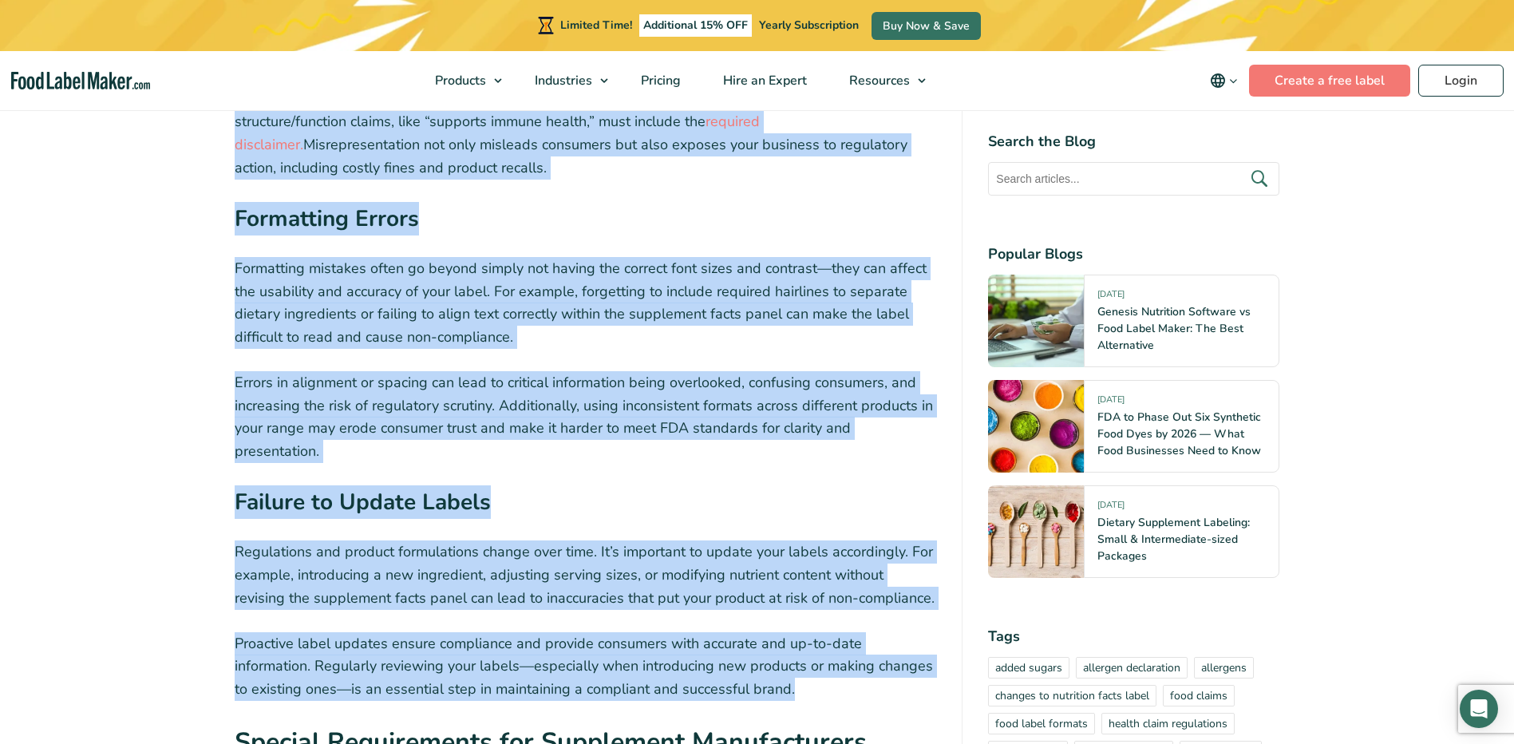
drag, startPoint x: 238, startPoint y: 184, endPoint x: 804, endPoint y: 594, distance: 698.6
copy div "Misleading Claims and Misrepresentation One of the biggest pitfalls for manufac…"
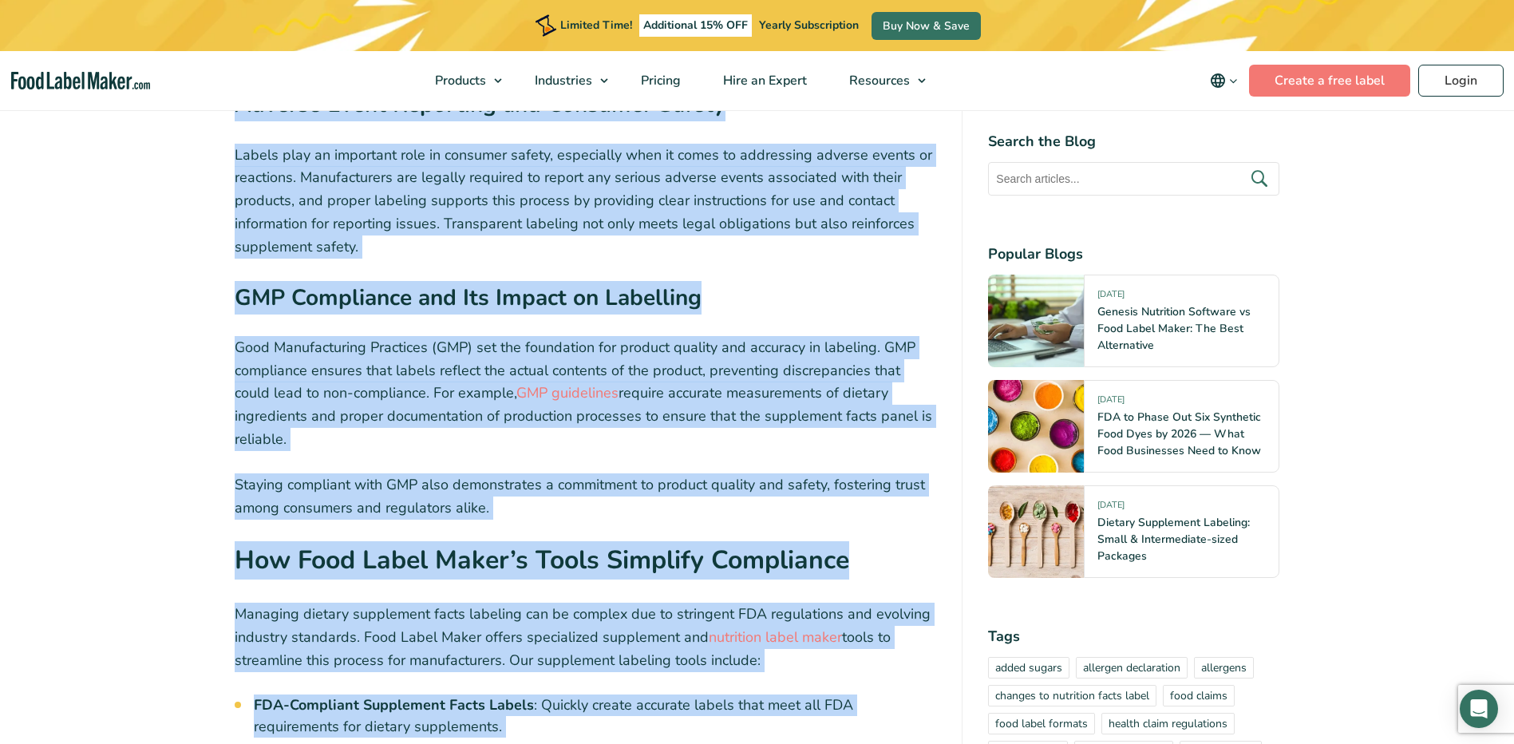
scroll to position [7344, 0]
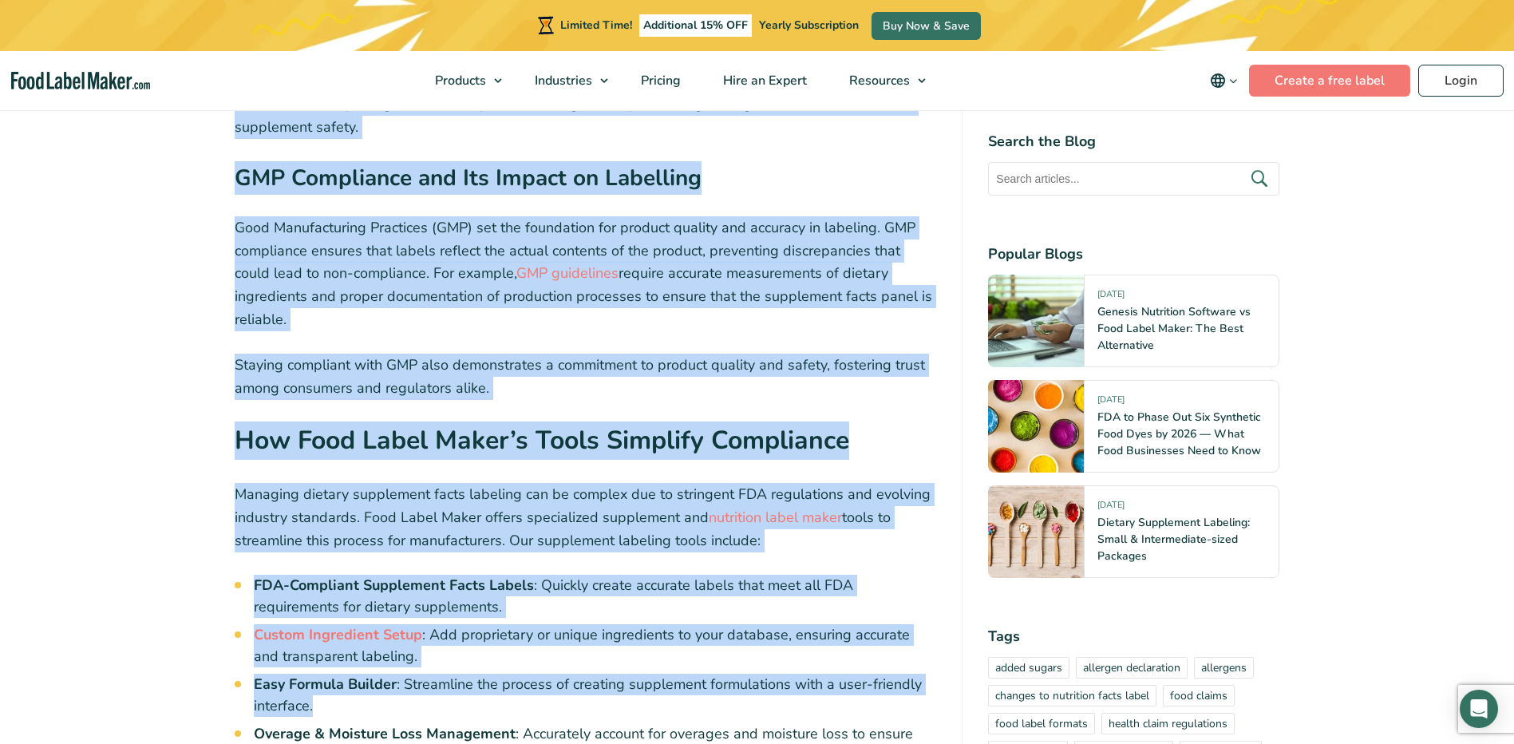
drag, startPoint x: 232, startPoint y: 268, endPoint x: 536, endPoint y: 258, distance: 303.5
copy div "Proprietary Blends Labeling Rules Proprietary blends often include multiple ing…"
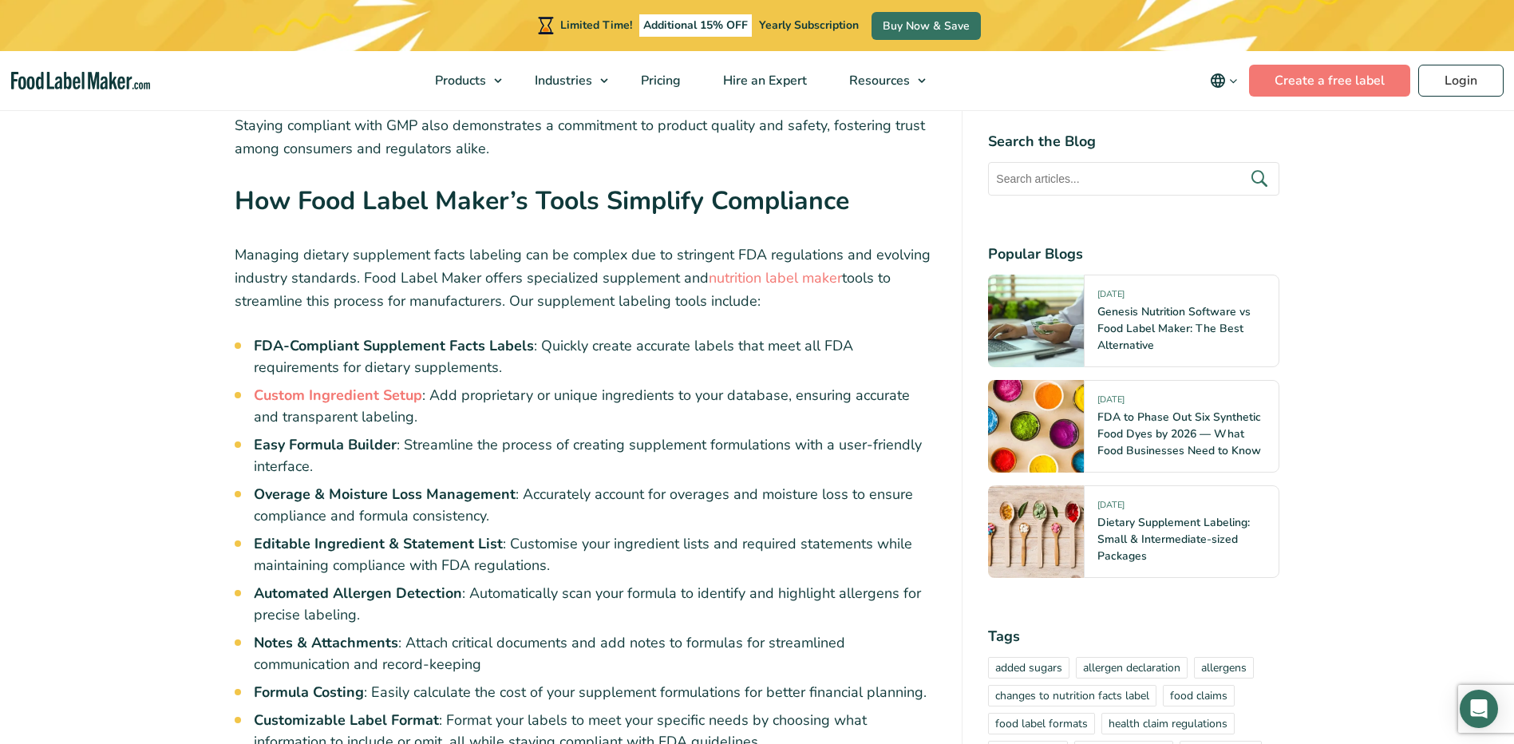
click at [556, 484] on li "Overage & Moisture Loss Management : Accurately account for overages and moistu…" at bounding box center [595, 505] width 683 height 43
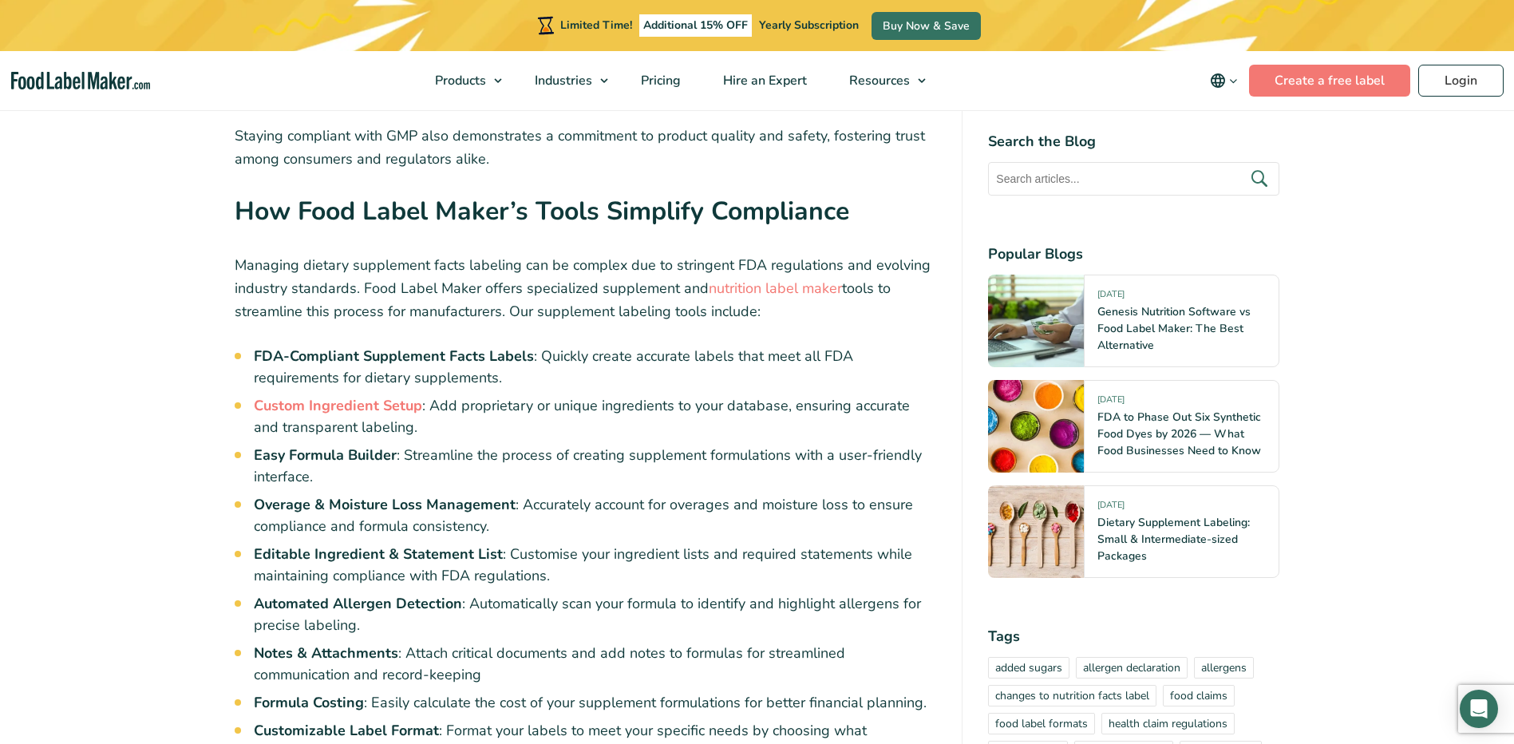
scroll to position [7504, 0]
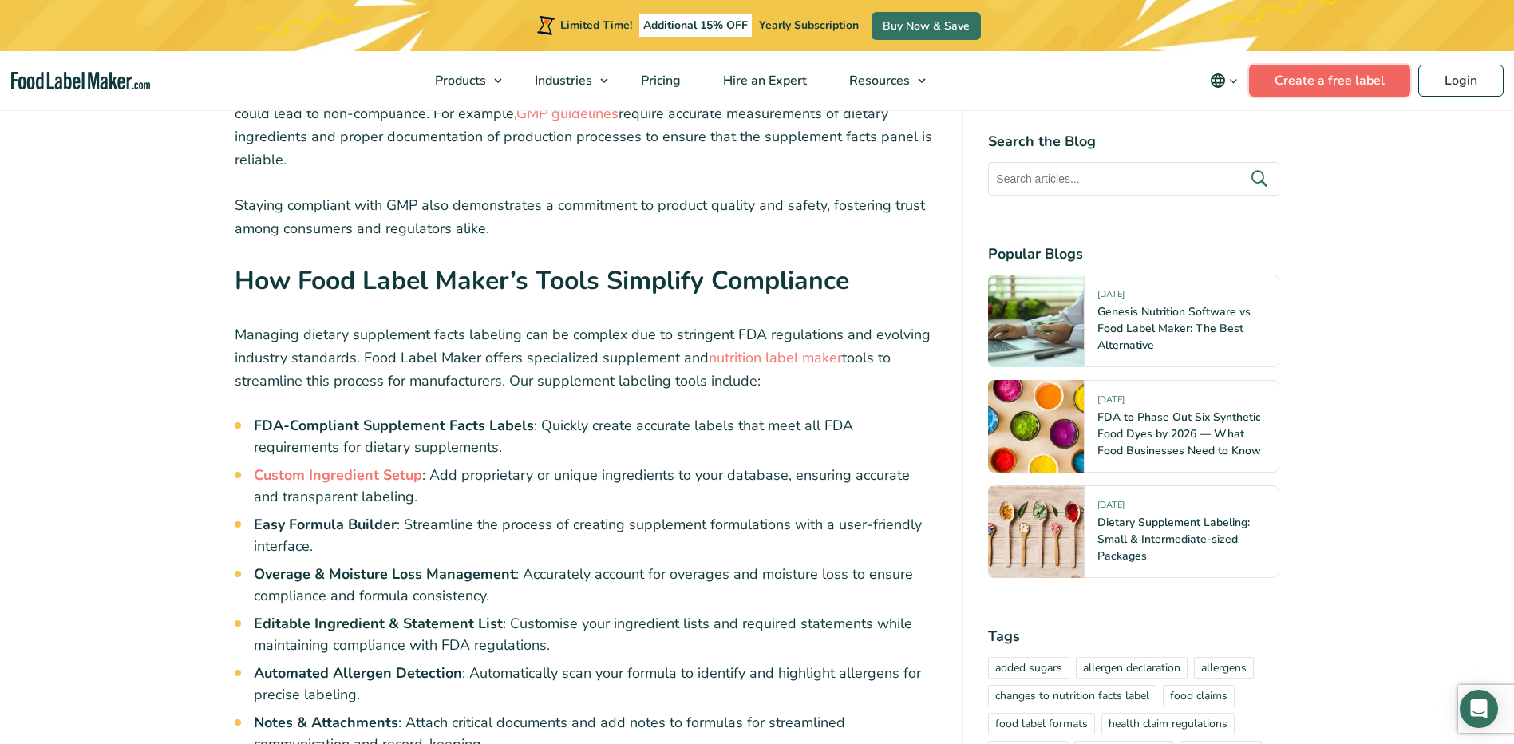
click at [1338, 82] on link "Create a free label" at bounding box center [1329, 81] width 161 height 32
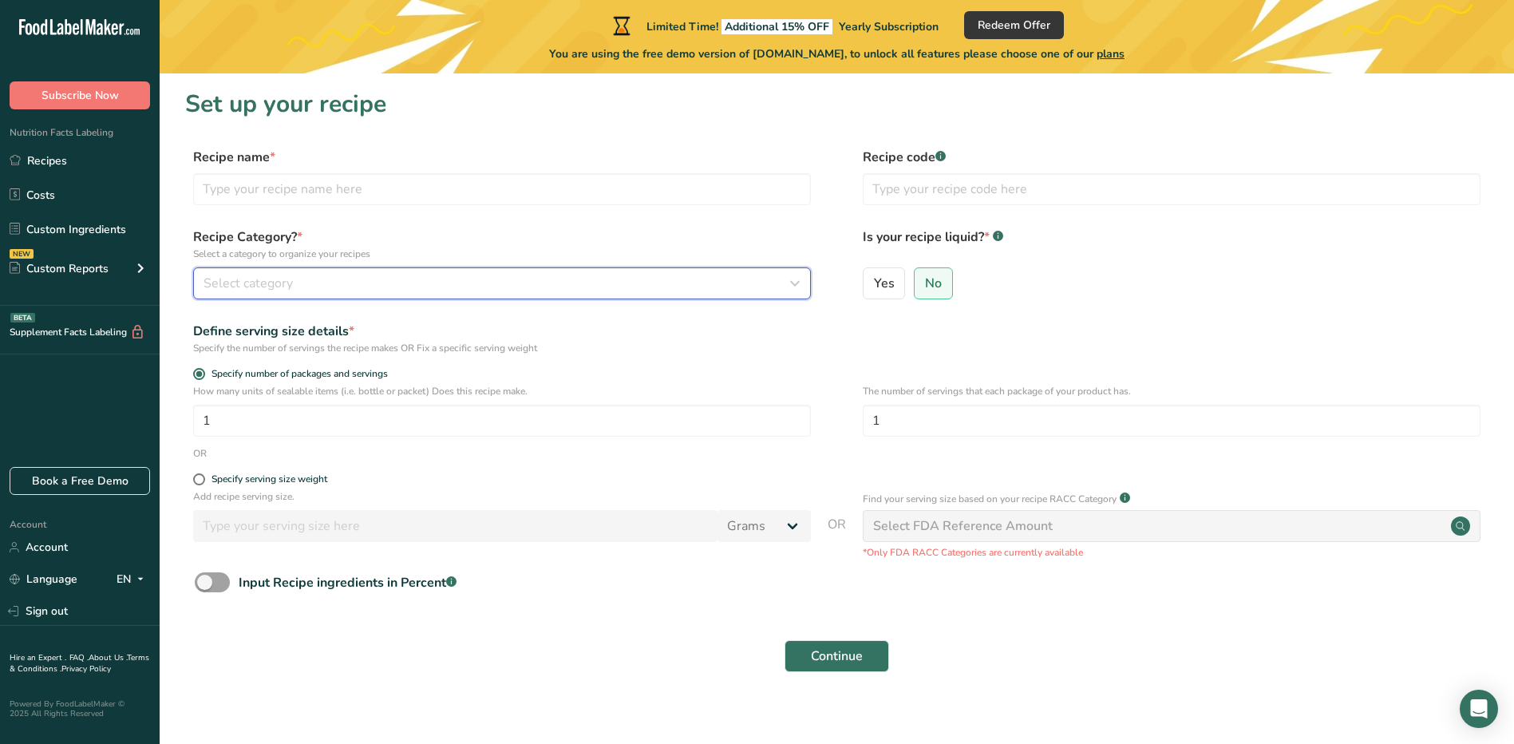
click at [502, 281] on div "Select category" at bounding box center [498, 283] width 588 height 19
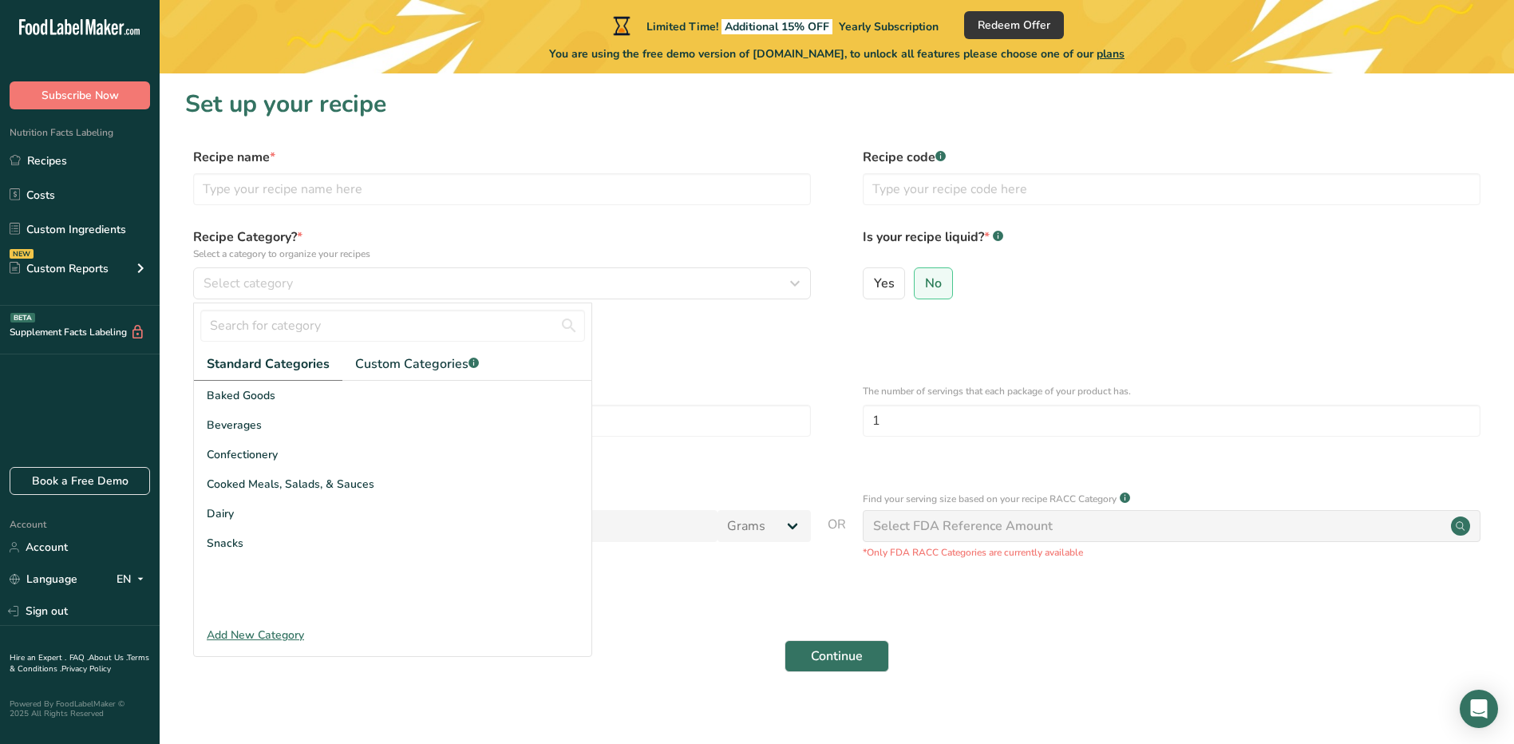
click at [522, 229] on label "Recipe Category? * Select a category to organize your recipes" at bounding box center [502, 245] width 618 height 34
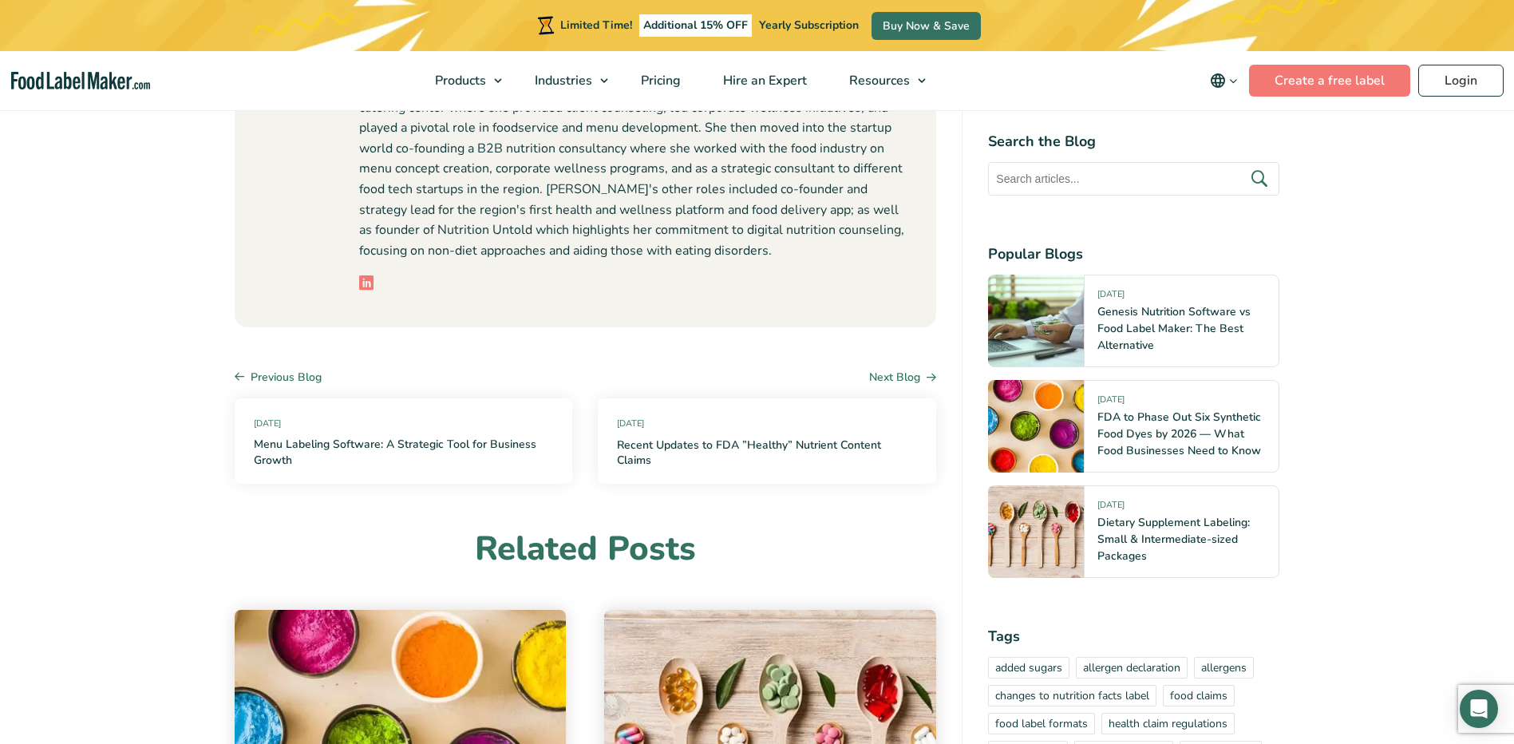
scroll to position [9578, 0]
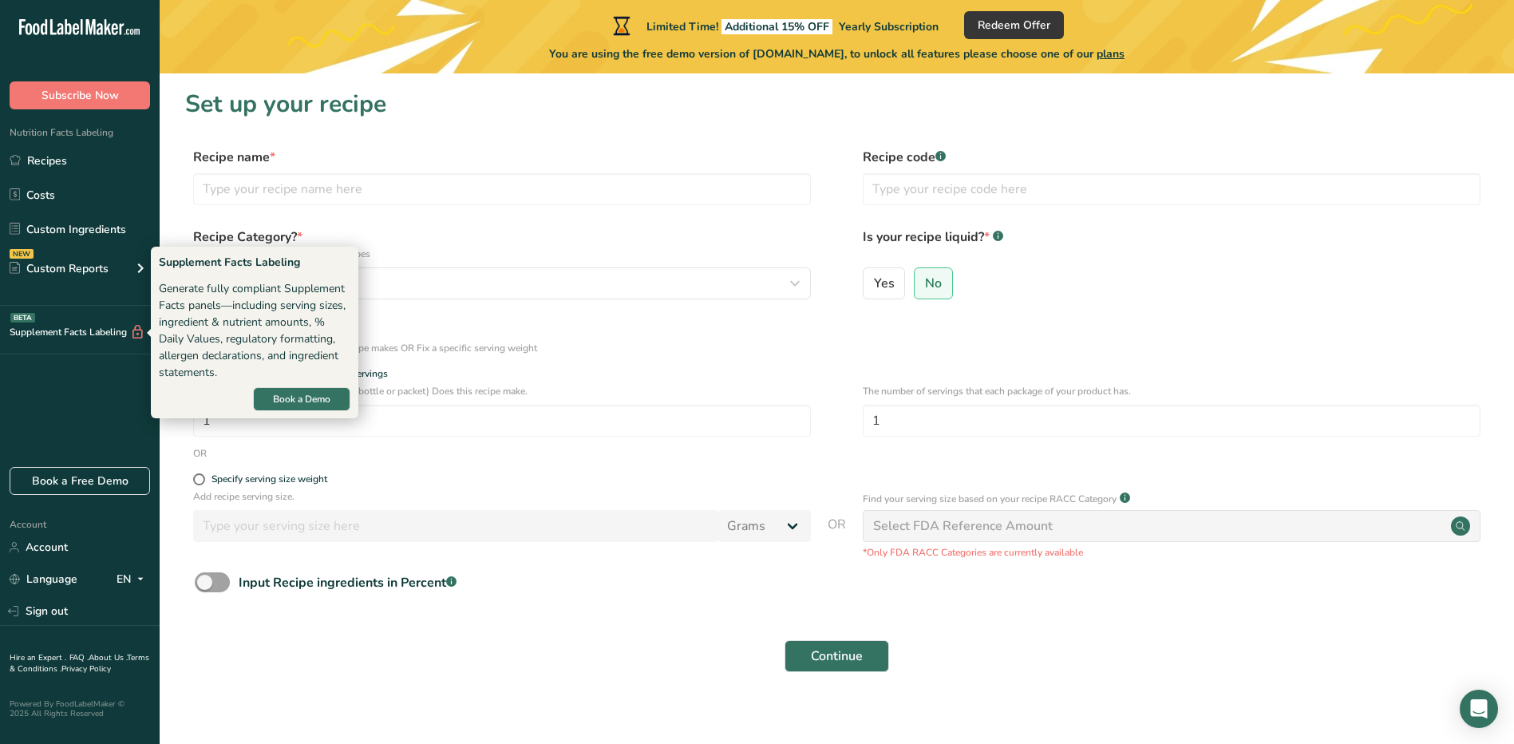
click at [50, 330] on div "Supplement Facts Labeling BETA" at bounding box center [72, 332] width 145 height 17
click at [299, 398] on span "Book a Demo" at bounding box center [301, 399] width 57 height 14
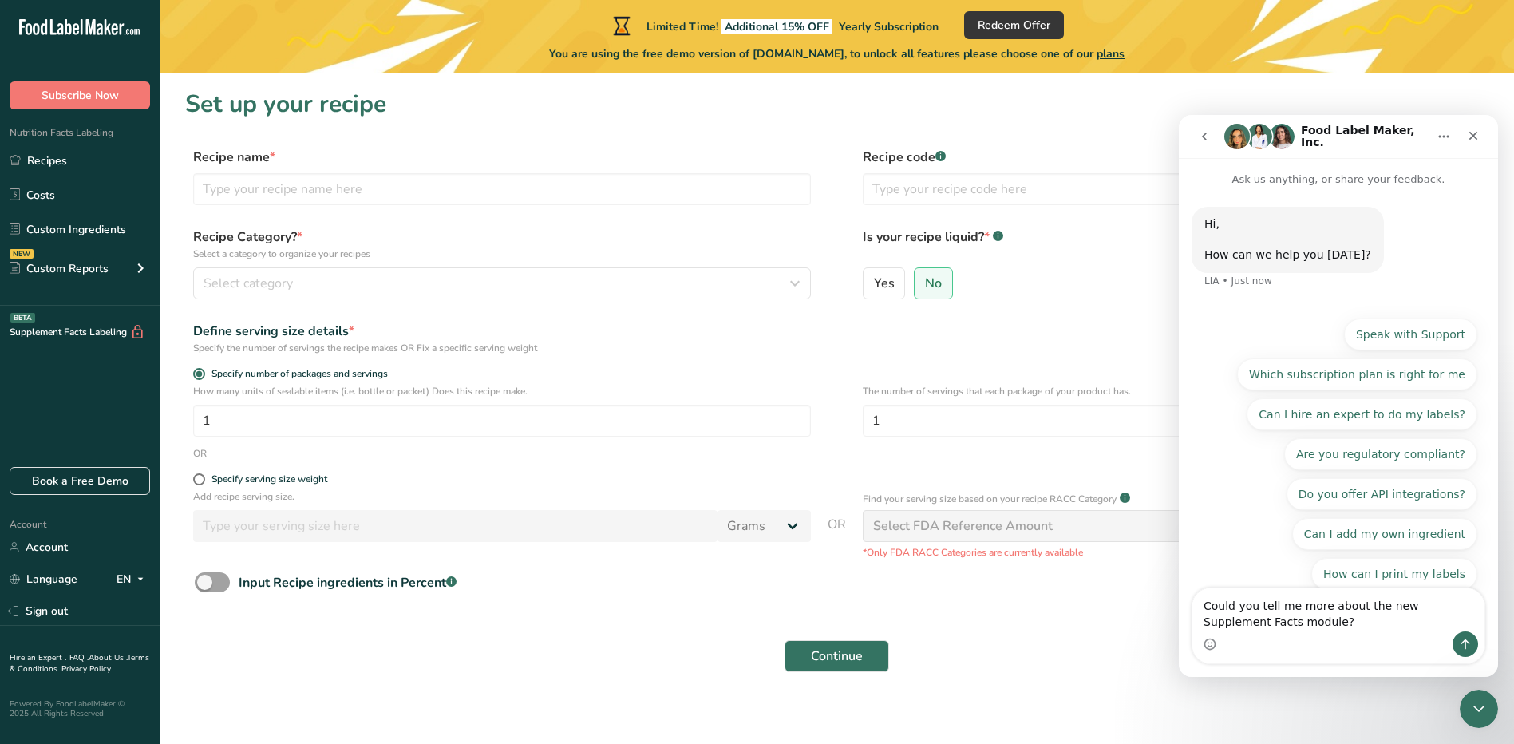
click at [1454, 653] on div "Intercom messenger" at bounding box center [1466, 644] width 26 height 26
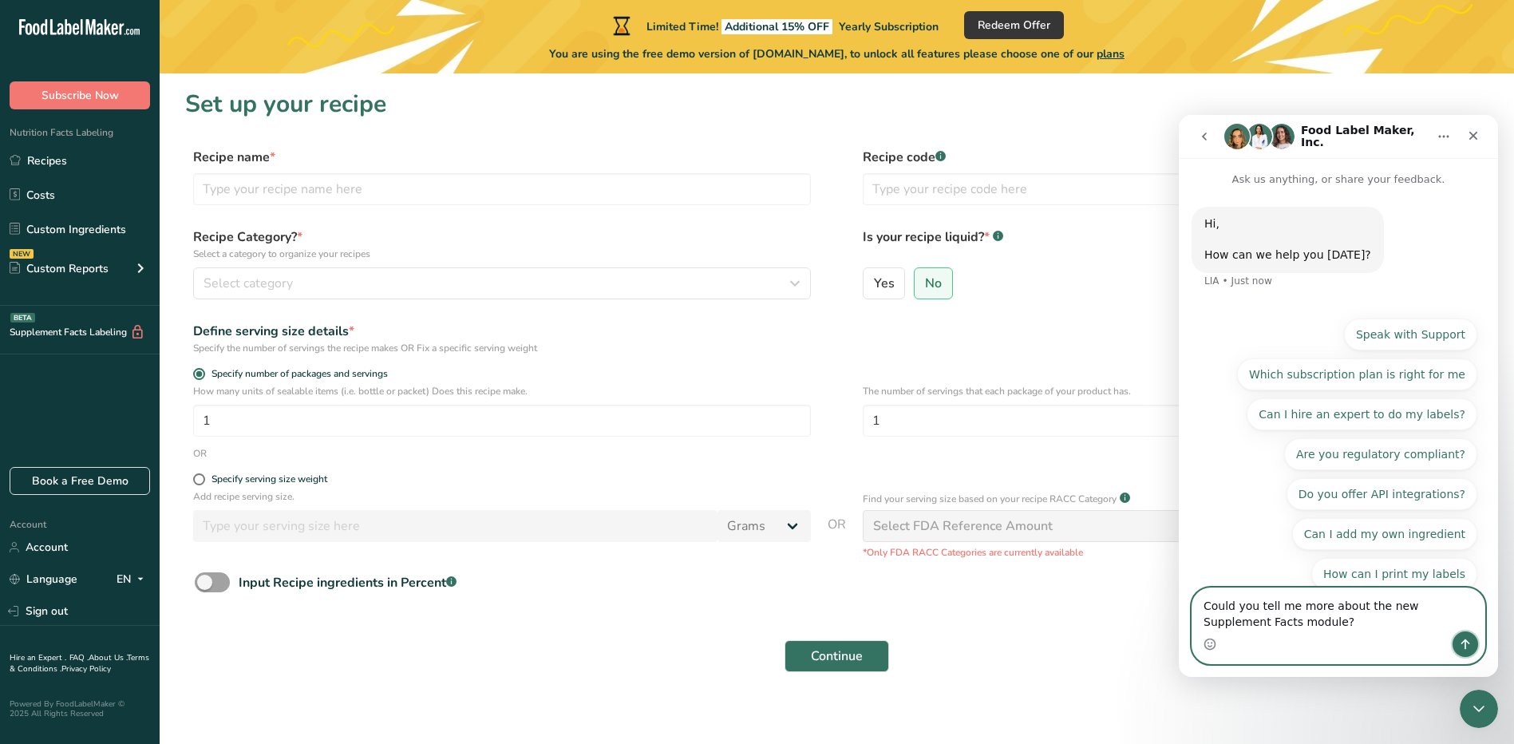
click at [1462, 647] on icon "Send a message…" at bounding box center [1465, 644] width 13 height 13
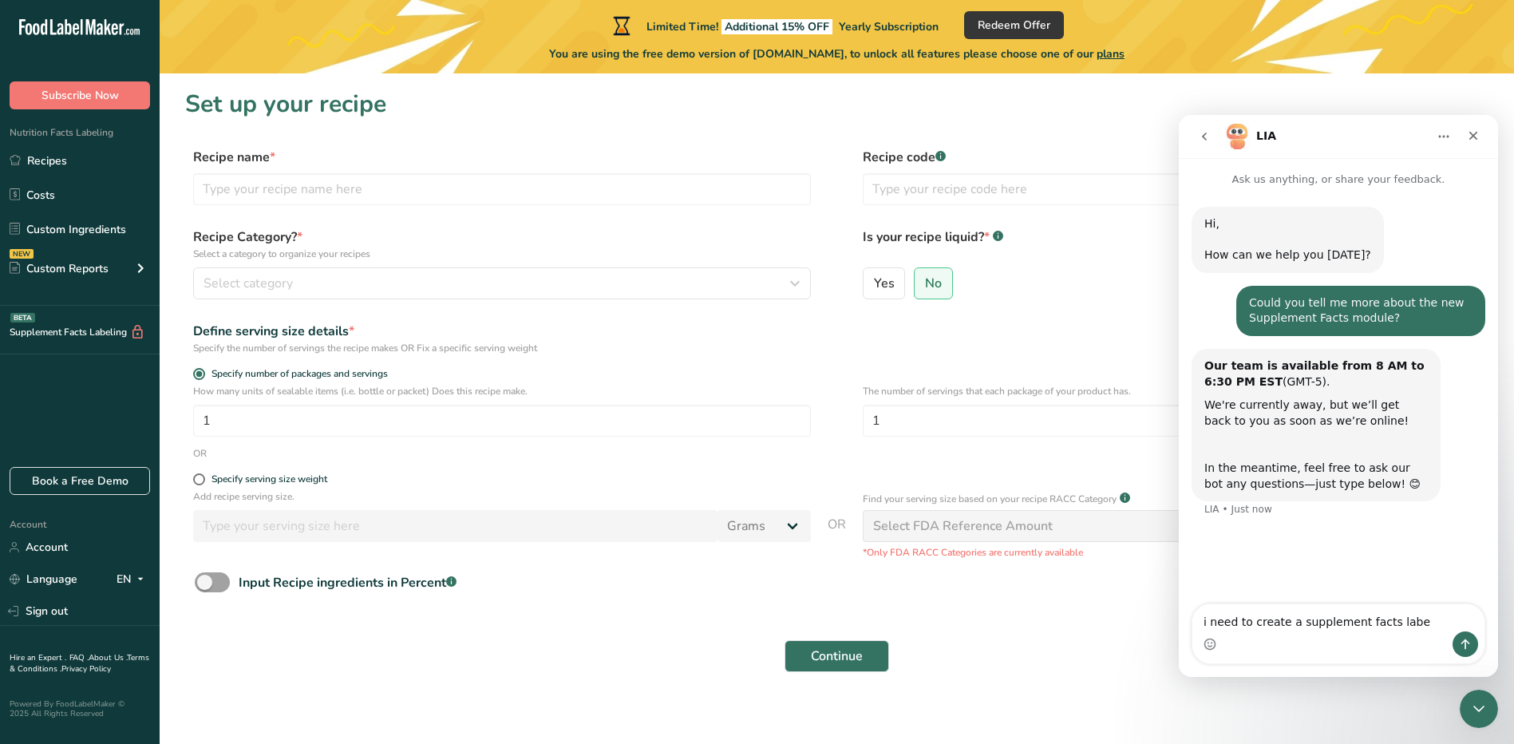
type textarea "i need to create a supplement facts label"
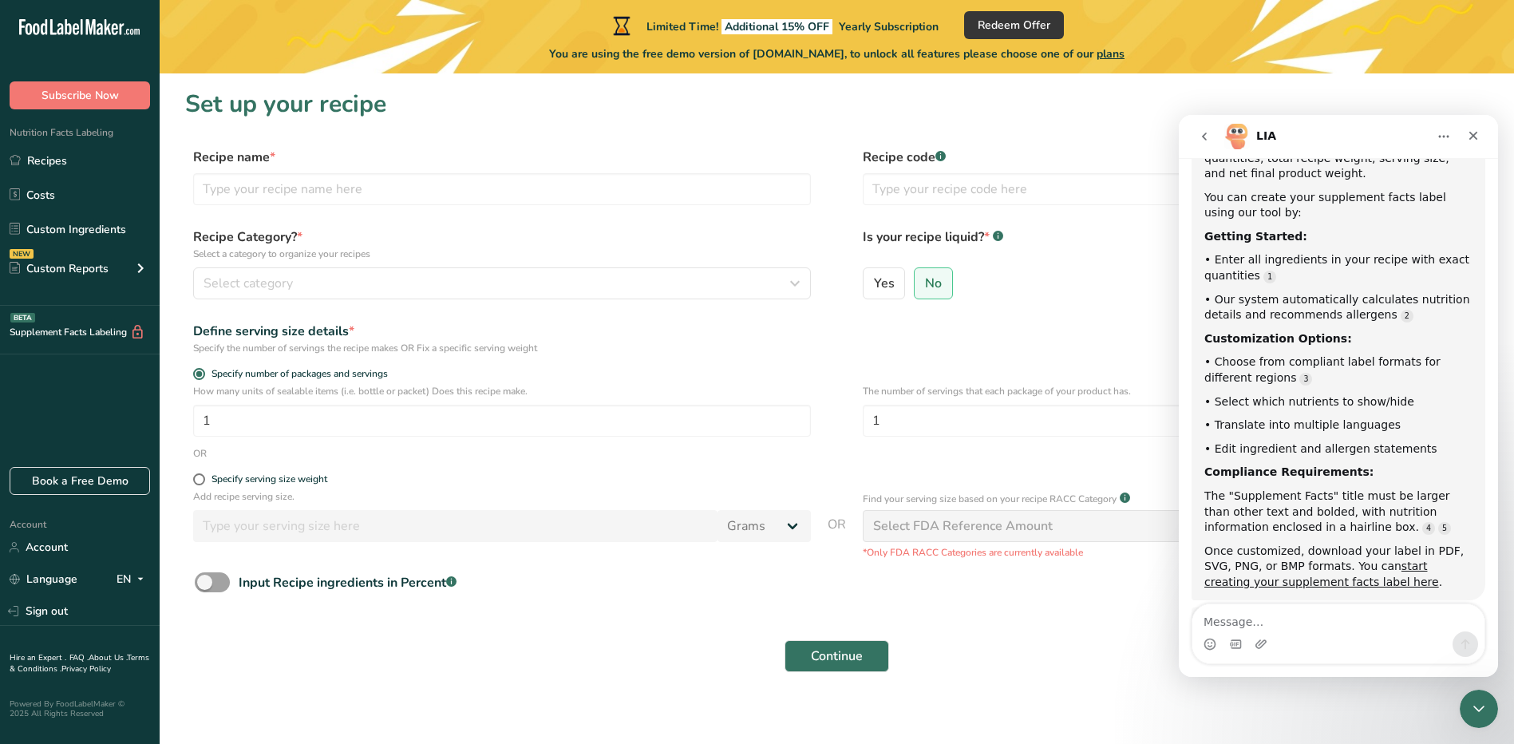
scroll to position [518, 0]
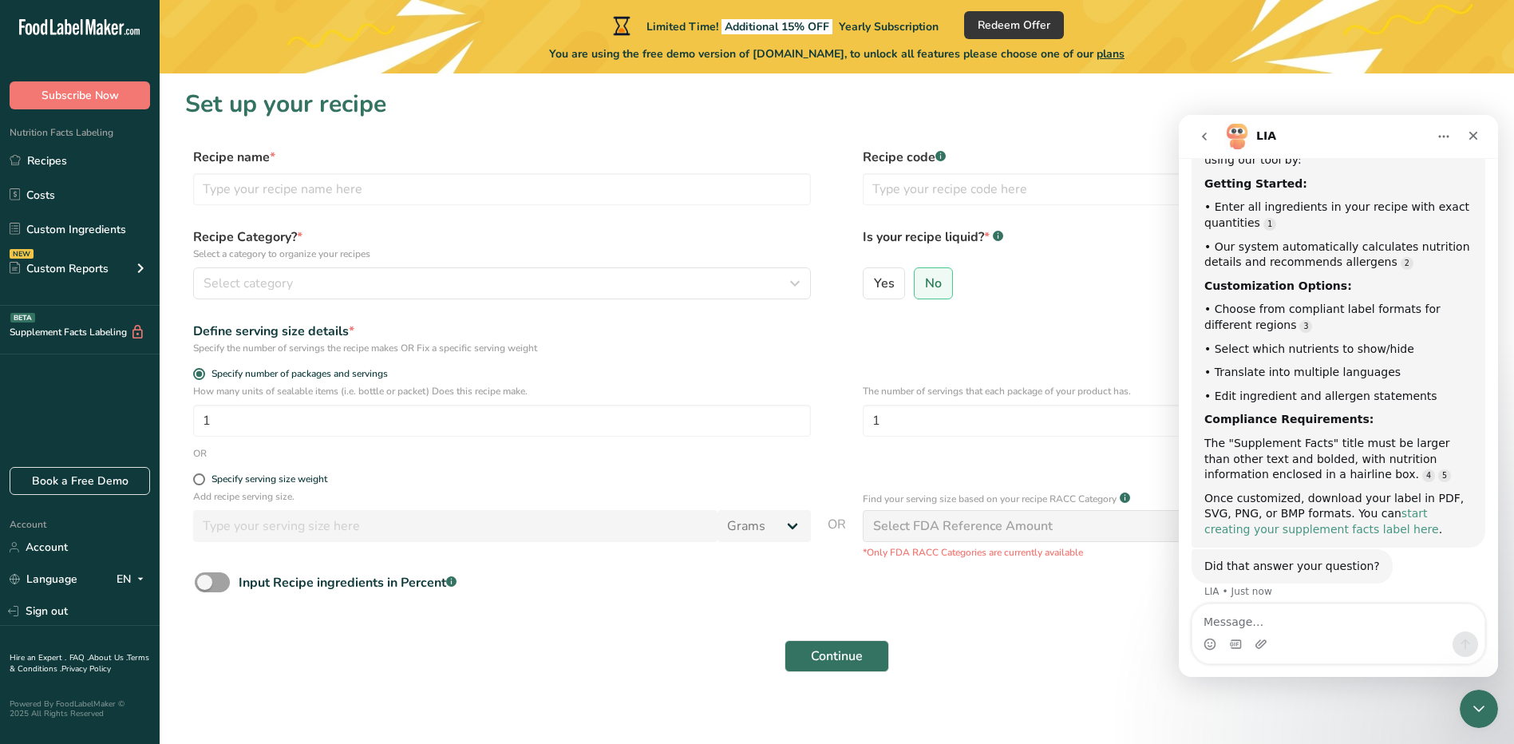
click at [1426, 507] on link "start creating your supplement facts label here" at bounding box center [1322, 521] width 235 height 29
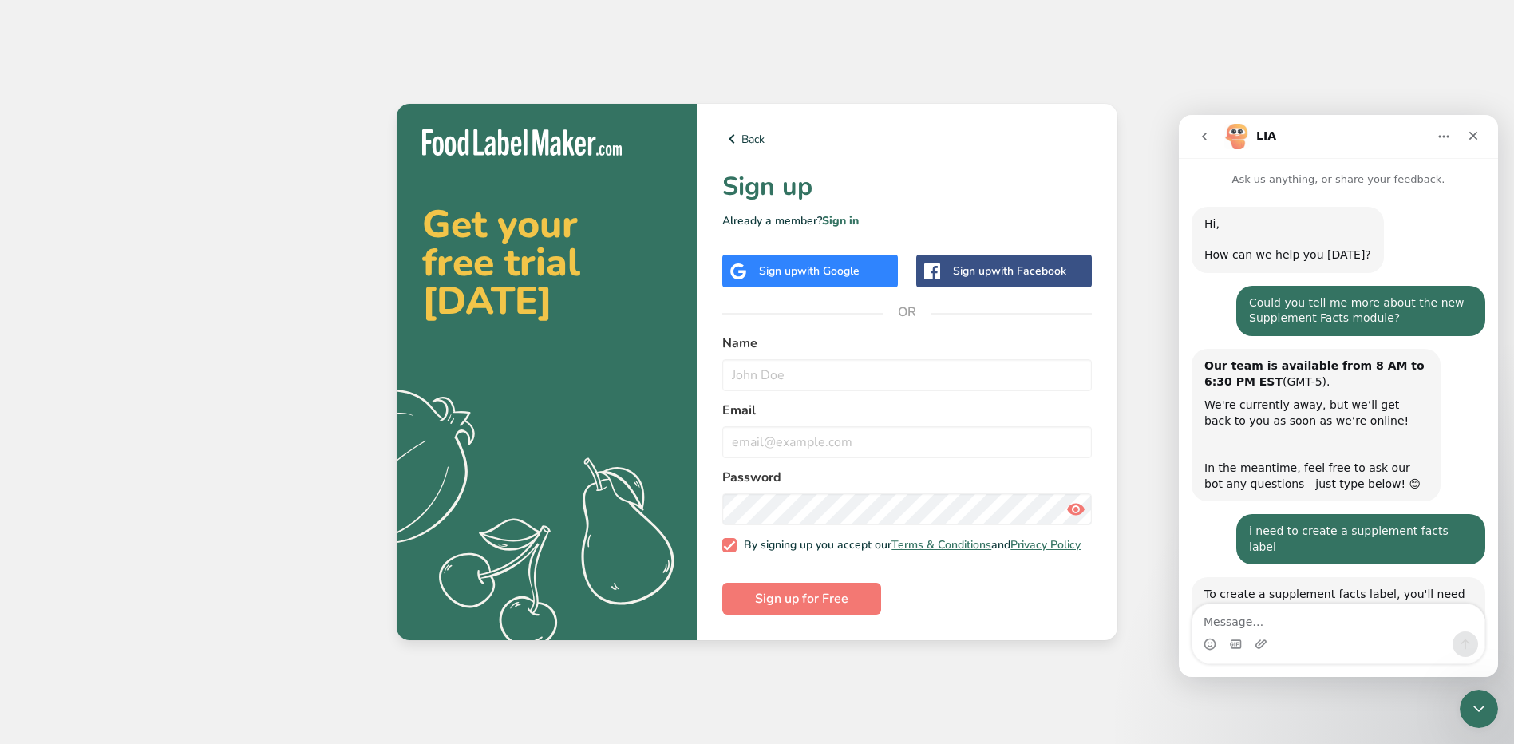
scroll to position [518, 0]
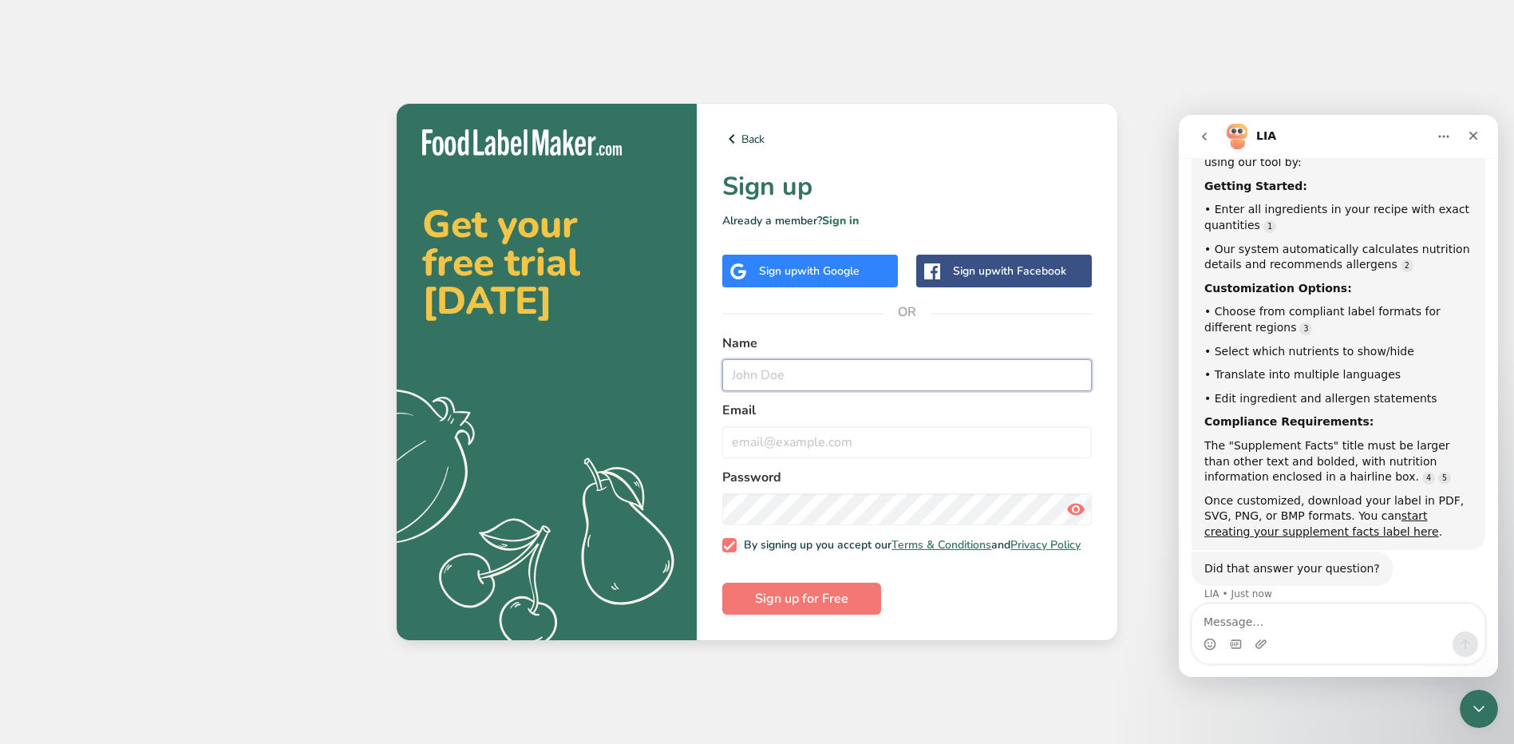
click at [858, 370] on input "text" at bounding box center [907, 375] width 370 height 32
type input ":"
type input "[PERSON_NAME]"
type input "[EMAIL_ADDRESS][DOMAIN_NAME]"
click at [788, 600] on span "Sign up for Free" at bounding box center [801, 598] width 93 height 19
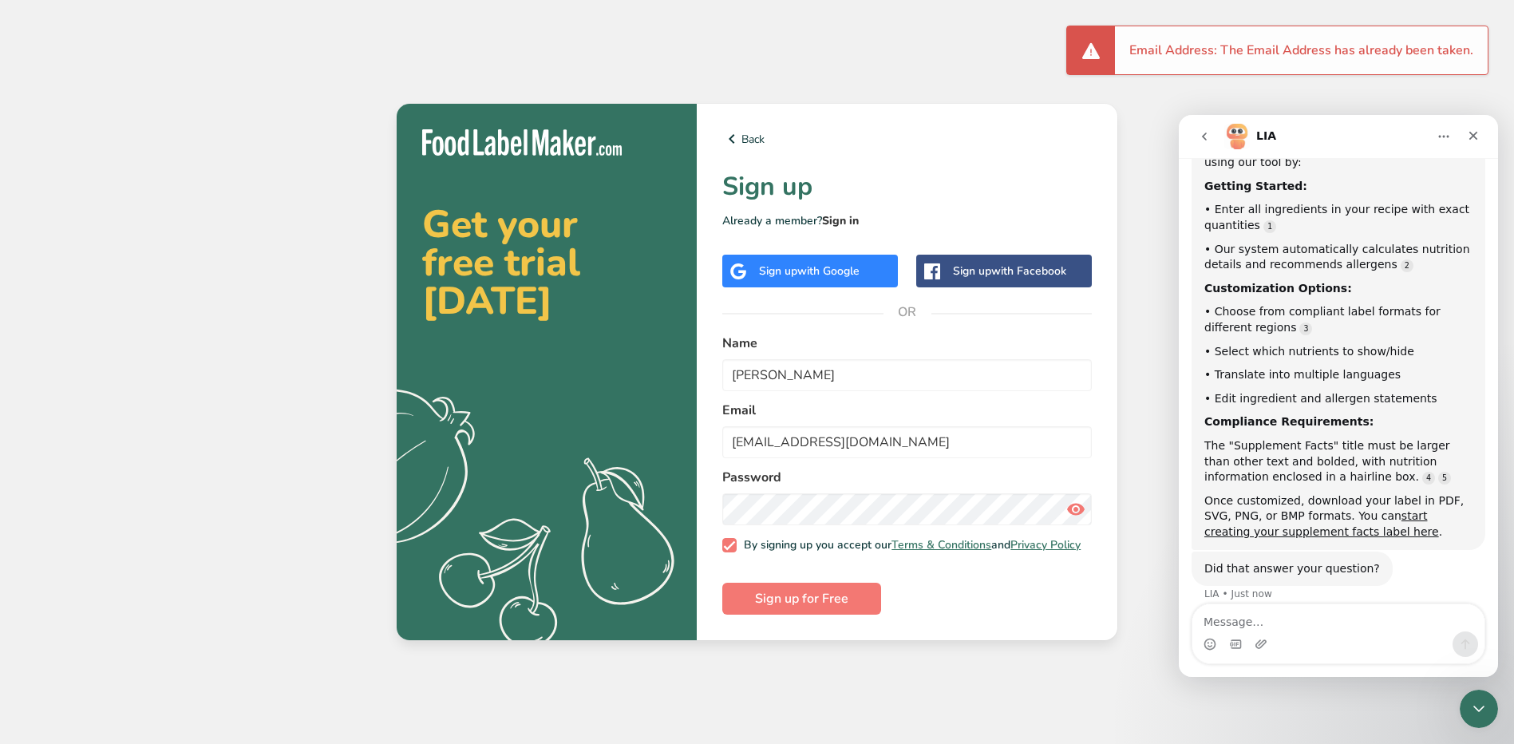
click at [843, 217] on link "Sign in" at bounding box center [840, 220] width 37 height 15
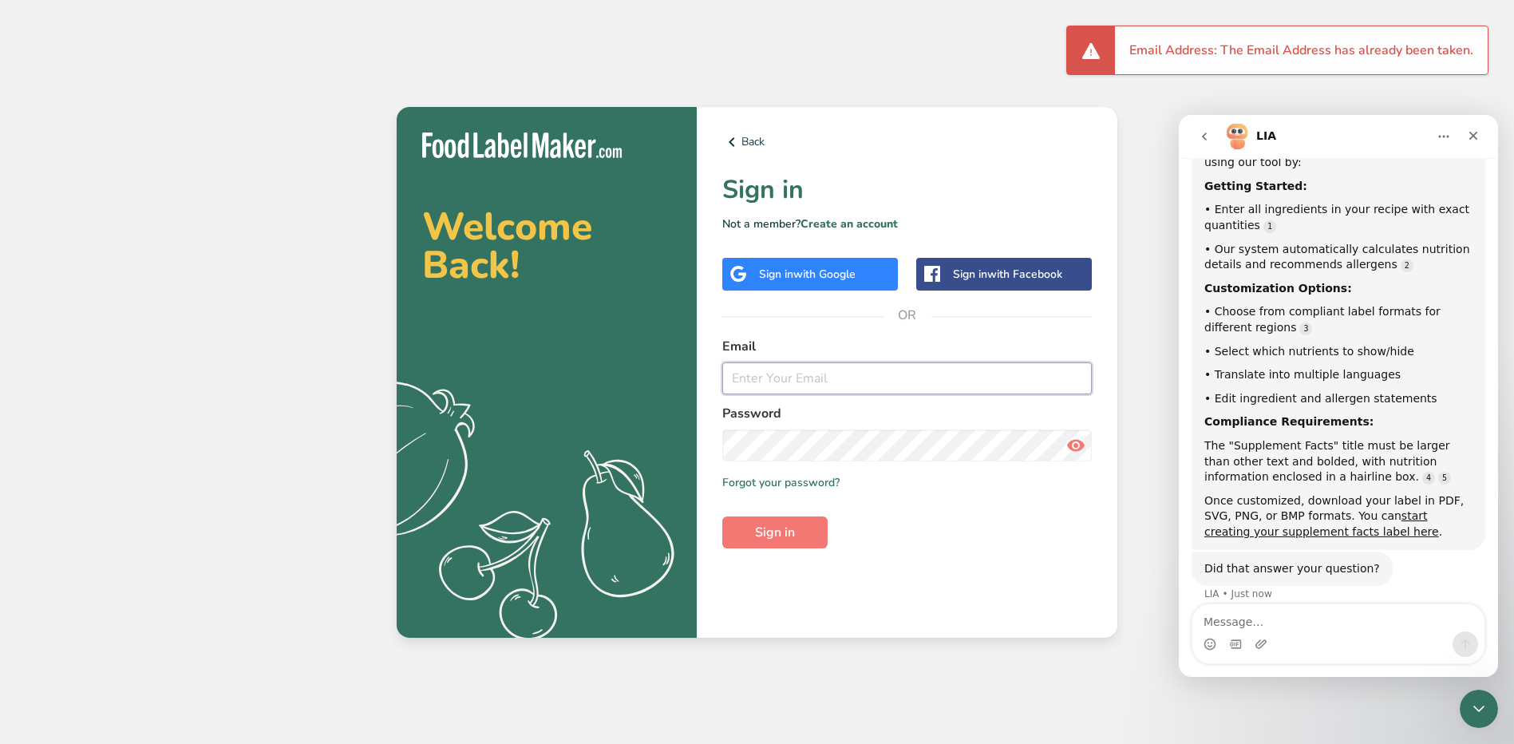
type input "[EMAIL_ADDRESS][DOMAIN_NAME]"
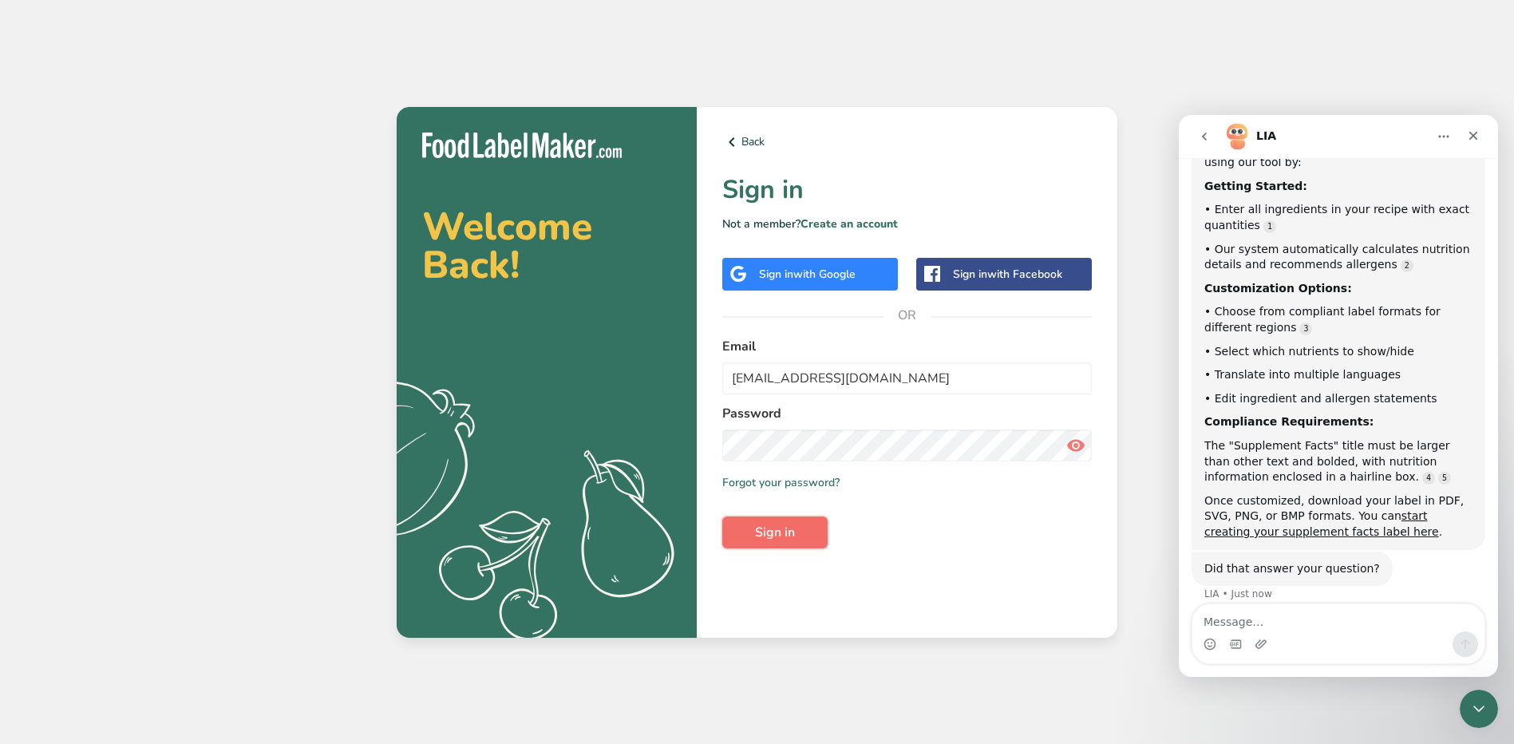
click at [769, 531] on span "Sign in" at bounding box center [775, 532] width 40 height 19
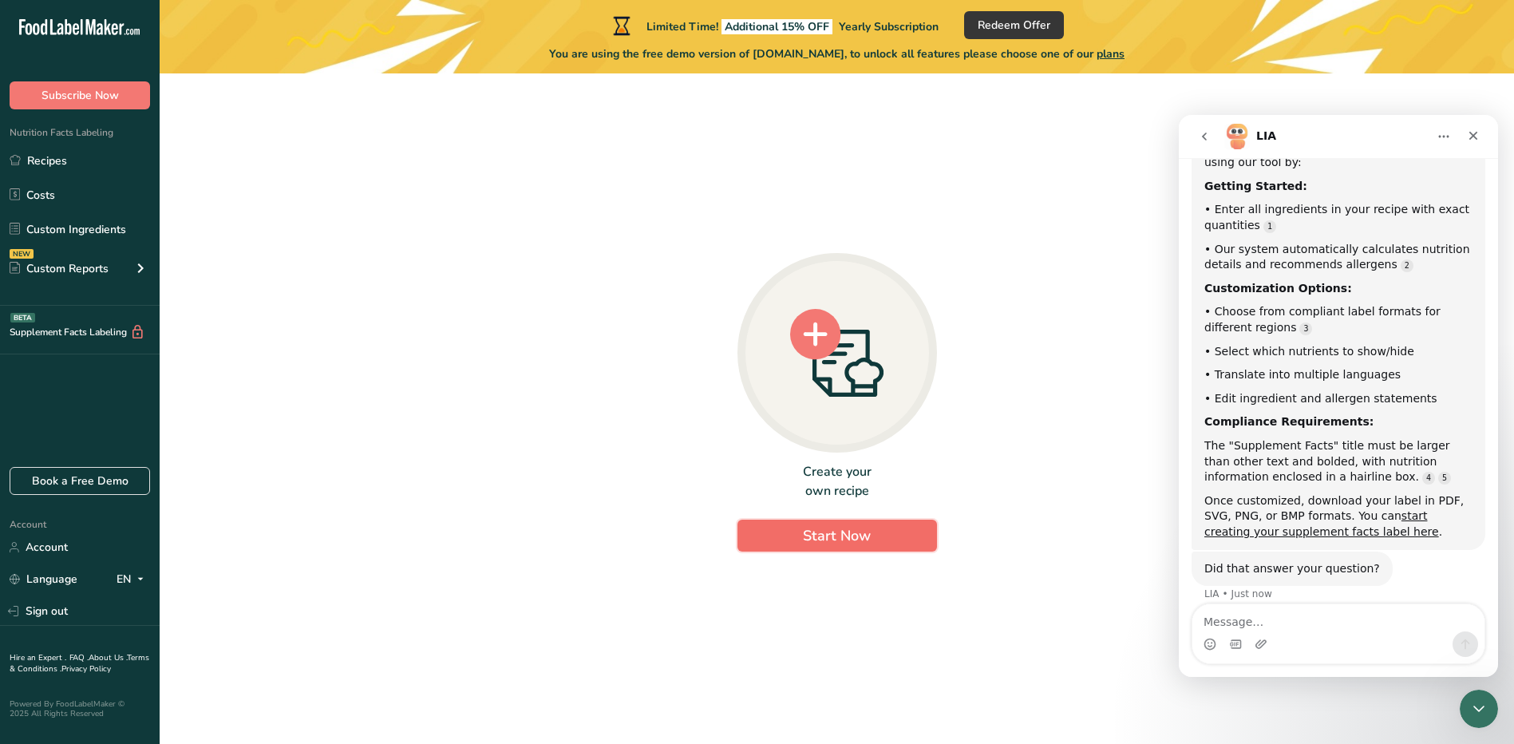
click at [845, 533] on span "Start Now" at bounding box center [837, 535] width 68 height 19
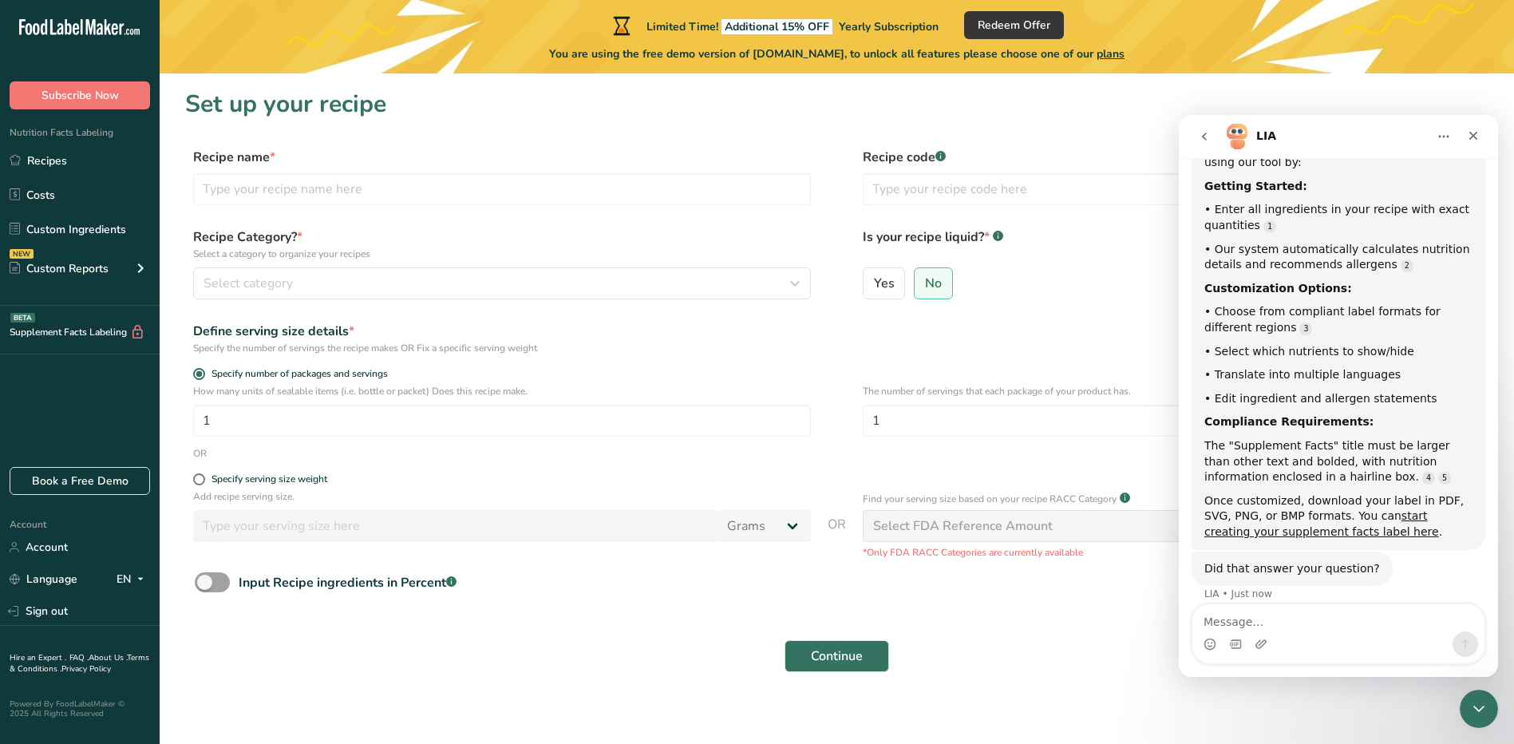
click at [1125, 53] on span "plans" at bounding box center [1111, 53] width 28 height 15
